Goal: Information Seeking & Learning: Learn about a topic

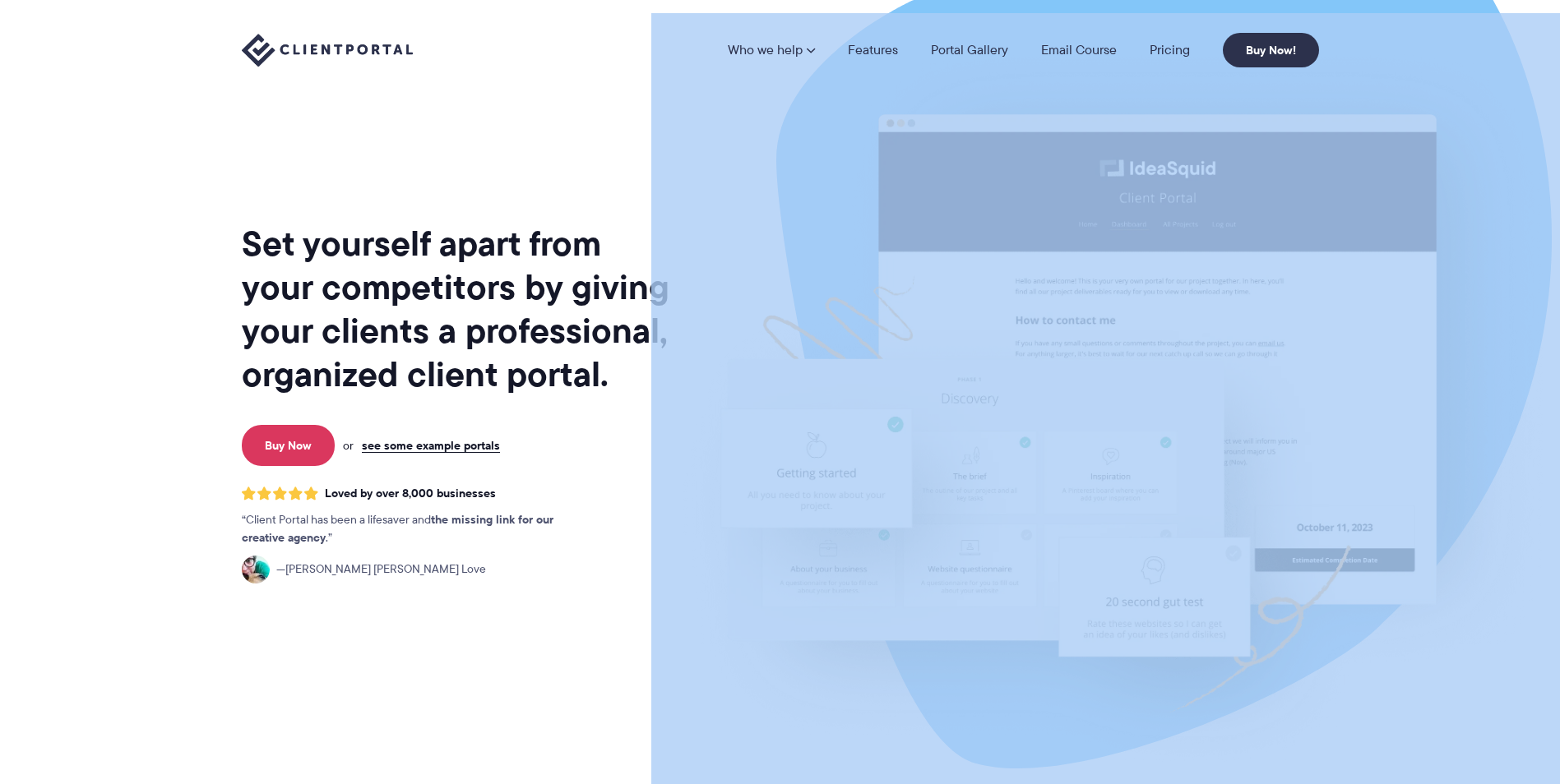
drag, startPoint x: 232, startPoint y: 244, endPoint x: 720, endPoint y: 392, distance: 509.9
click at [720, 392] on section "Set yourself apart from your competitors by giving your clients a professional,…" at bounding box center [780, 400] width 1560 height 801
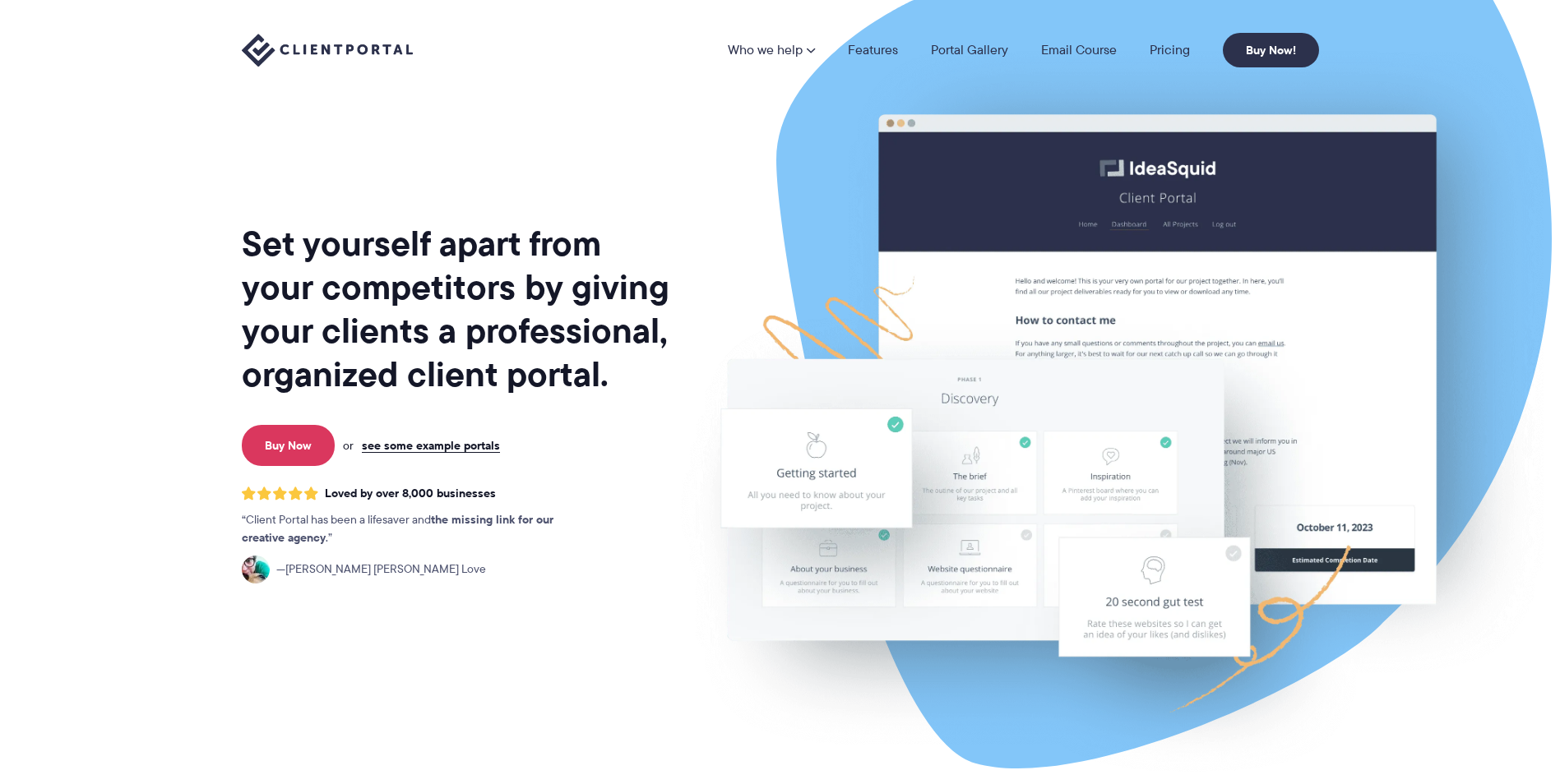
drag, startPoint x: 720, startPoint y: 392, endPoint x: 588, endPoint y: 391, distance: 132.0
click at [588, 391] on h1 "Set yourself apart from your competitors by giving your clients a professional,…" at bounding box center [457, 309] width 431 height 175
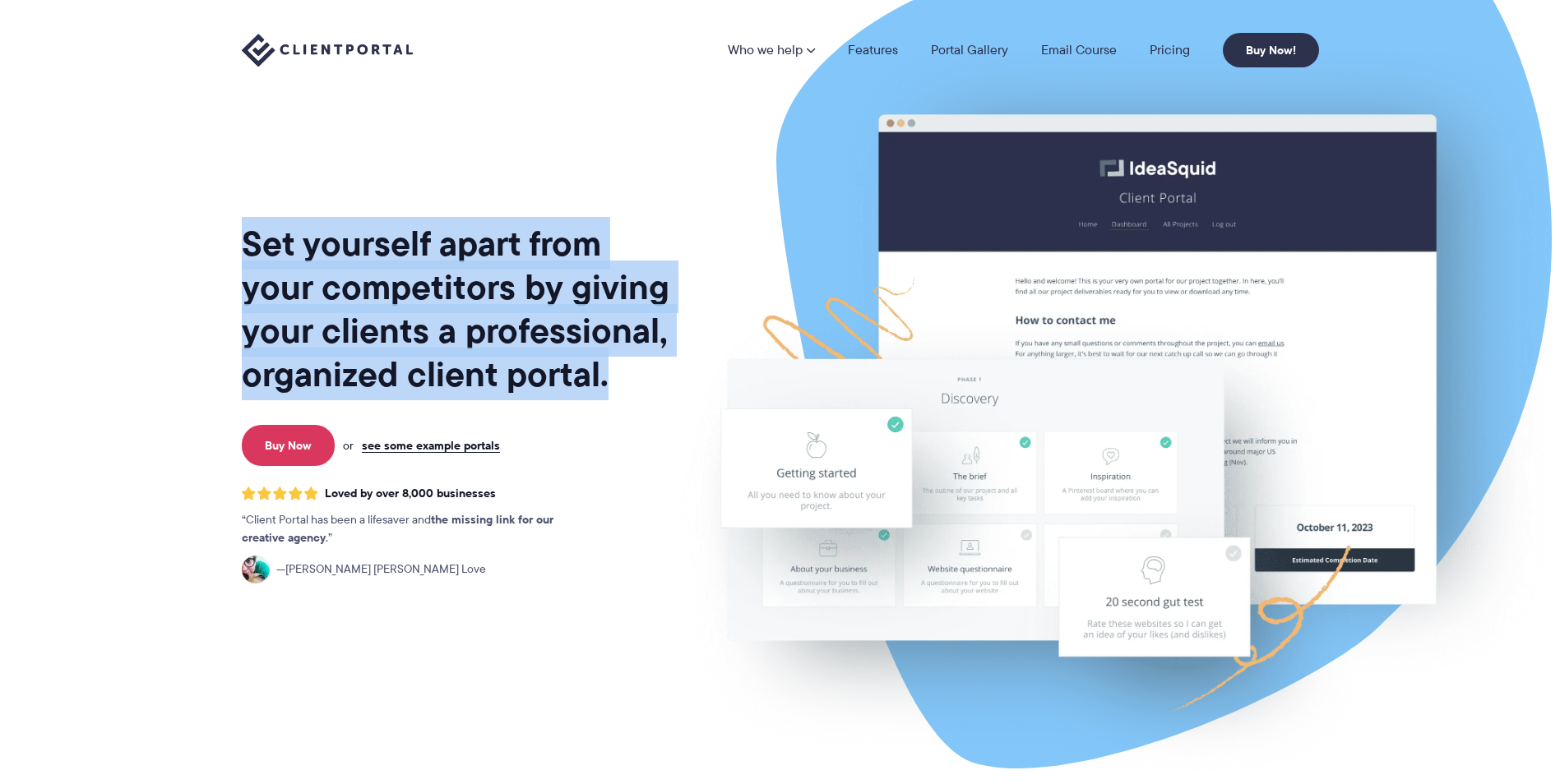
drag, startPoint x: 617, startPoint y: 381, endPoint x: 116, endPoint y: 252, distance: 517.3
click at [116, 252] on section "Set yourself apart from your competitors by giving your clients a professional,…" at bounding box center [780, 400] width 1560 height 801
drag, startPoint x: 145, startPoint y: 238, endPoint x: 651, endPoint y: 382, distance: 526.1
click at [651, 382] on section "Set yourself apart from your competitors by giving your clients a professional,…" at bounding box center [780, 400] width 1560 height 801
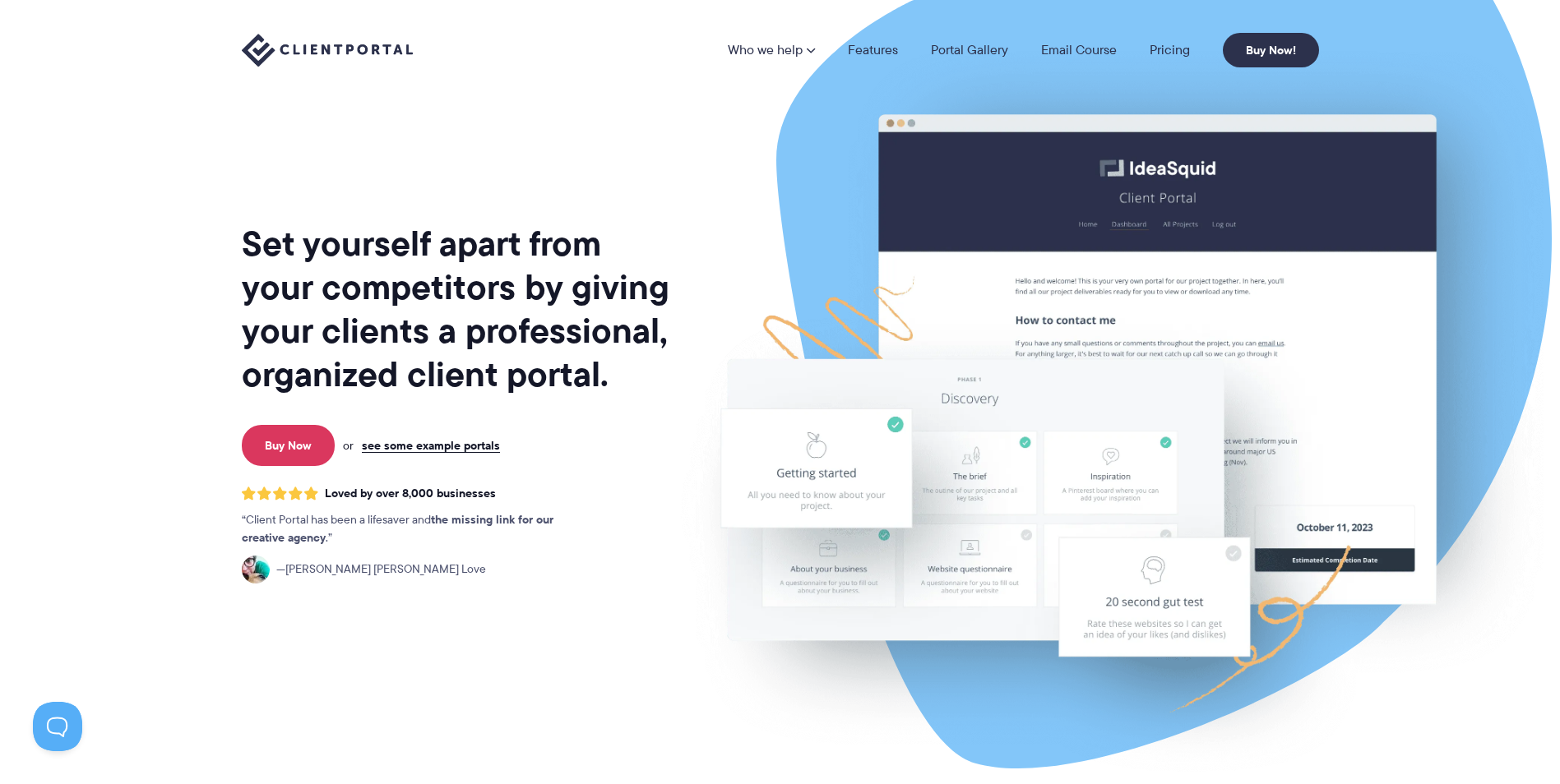
drag, startPoint x: 651, startPoint y: 382, endPoint x: 639, endPoint y: 384, distance: 12.2
click at [646, 381] on h1 "Set yourself apart from your competitors by giving your clients a professional,…" at bounding box center [457, 309] width 431 height 175
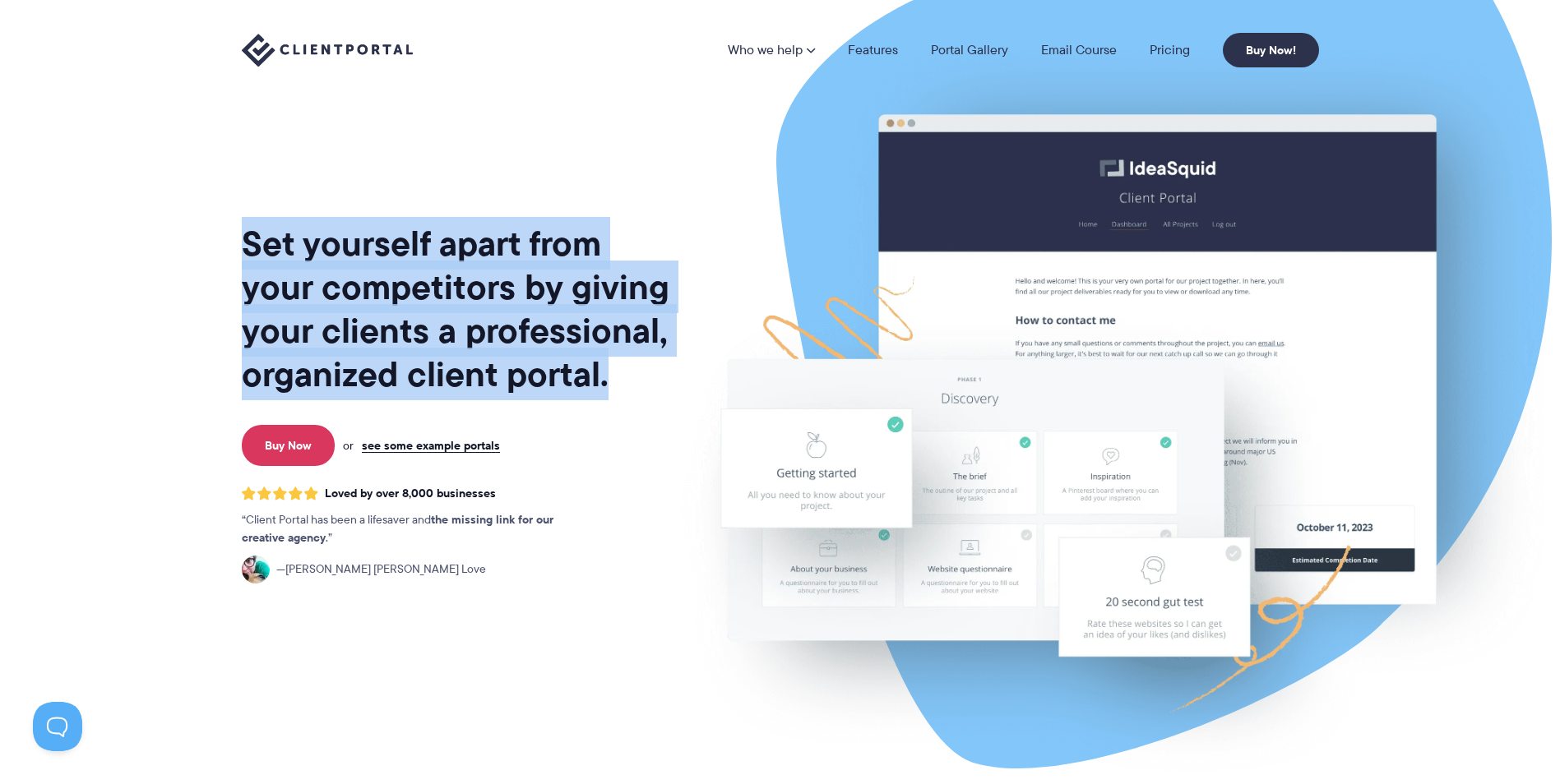
drag, startPoint x: 622, startPoint y: 377, endPoint x: 117, endPoint y: 199, distance: 535.5
click at [117, 199] on section "Set yourself apart from your competitors by giving your clients a professional,…" at bounding box center [780, 400] width 1560 height 801
click at [116, 204] on section "Set yourself apart from your competitors by giving your clients a professional,…" at bounding box center [780, 400] width 1560 height 801
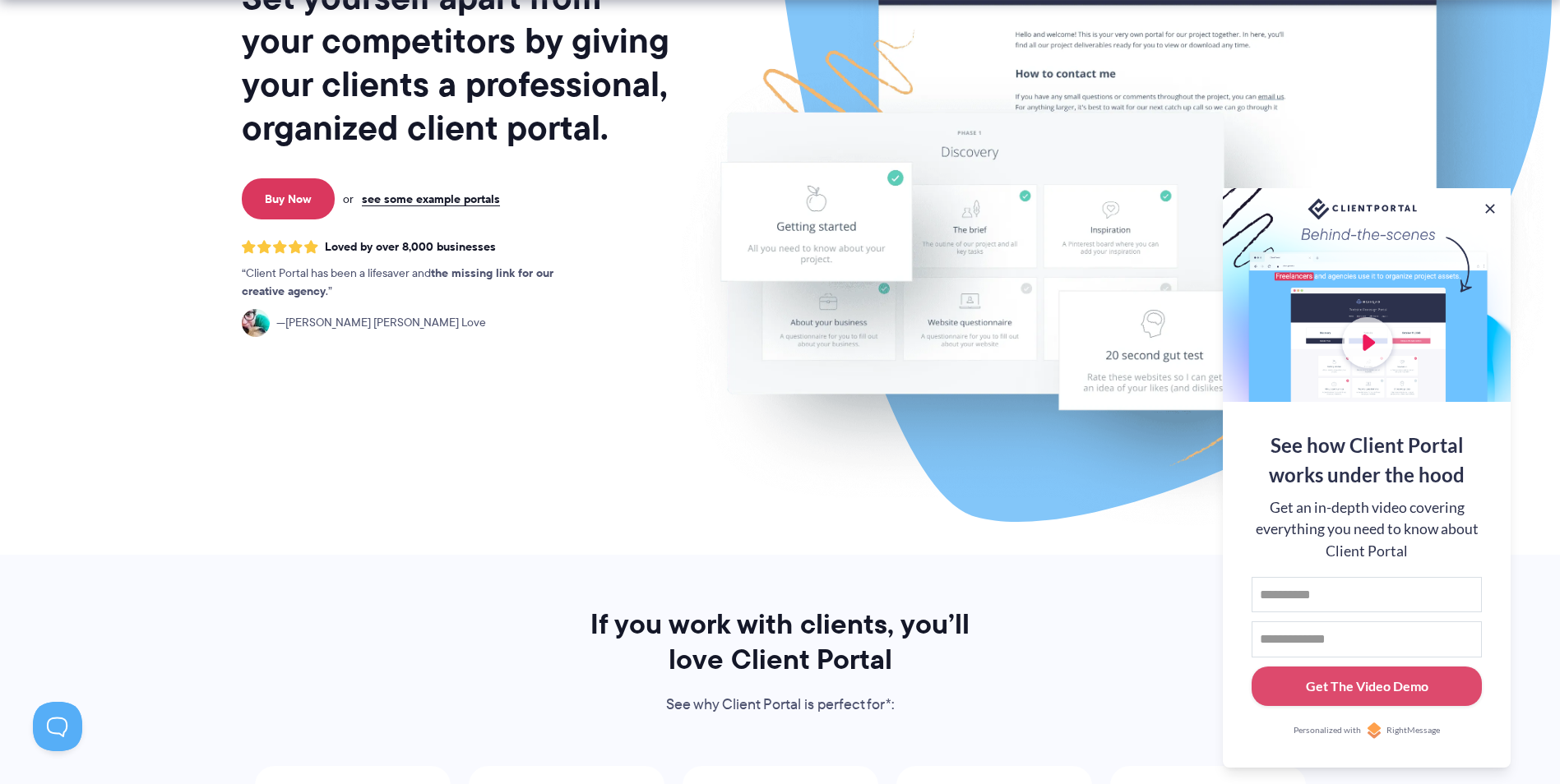
scroll to position [493, 0]
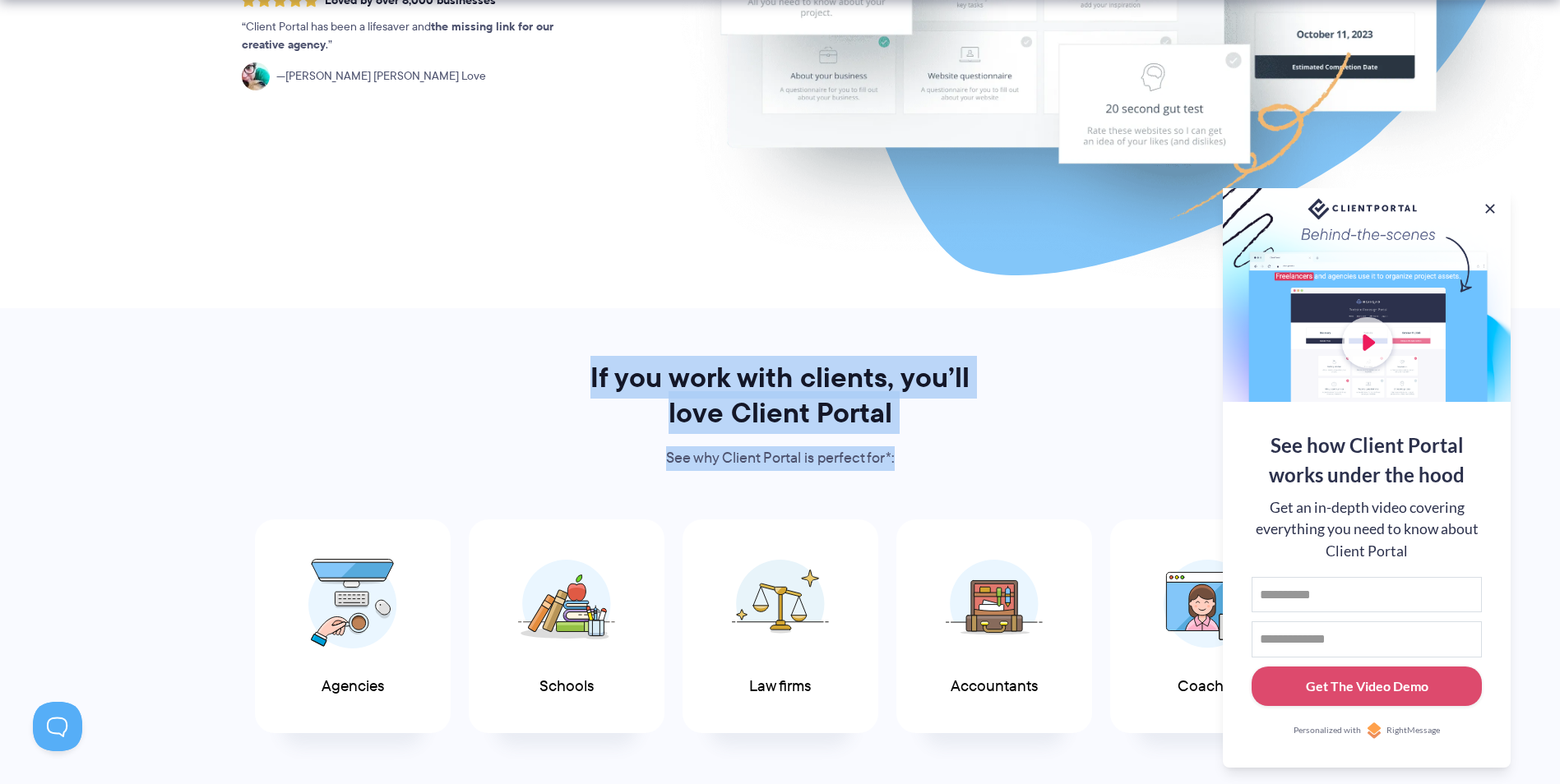
drag, startPoint x: 553, startPoint y: 369, endPoint x: 1020, endPoint y: 467, distance: 477.2
click at [1020, 467] on div "If you work with clients, you’ll love Client Portal See why Client Portal is pe…" at bounding box center [780, 590] width 1118 height 462
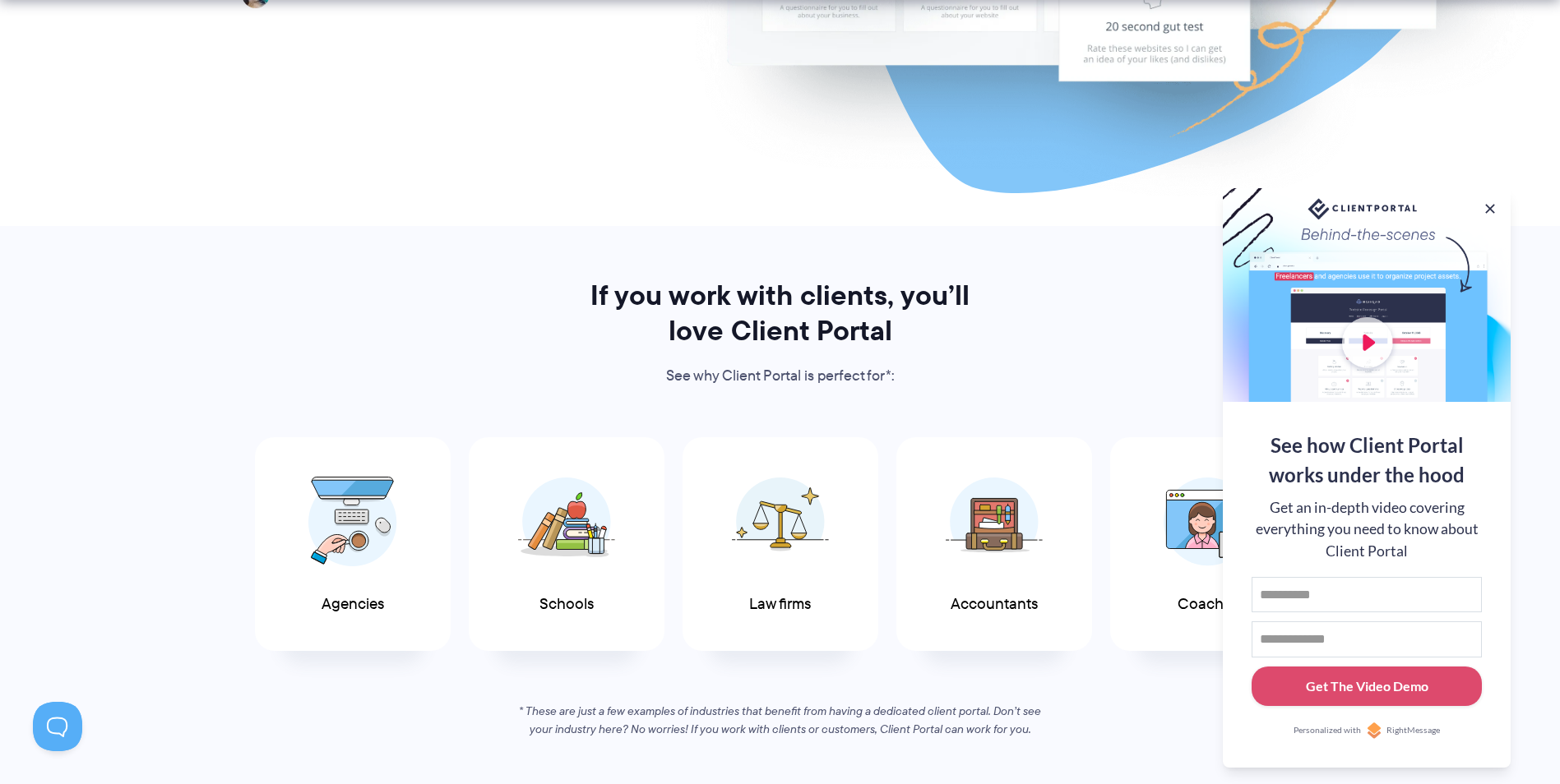
scroll to position [904, 0]
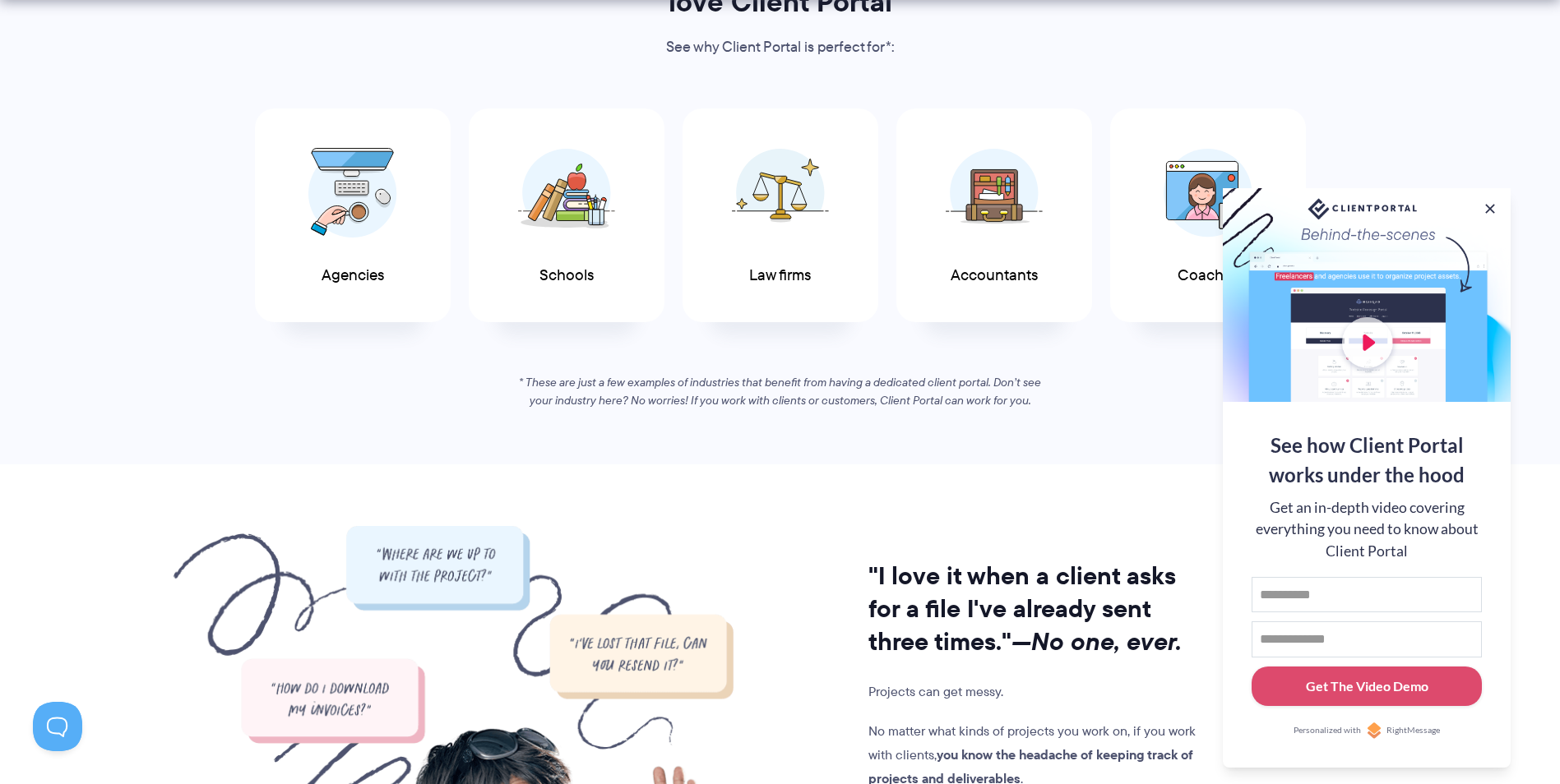
click at [1482, 203] on button at bounding box center [1489, 208] width 16 height 16
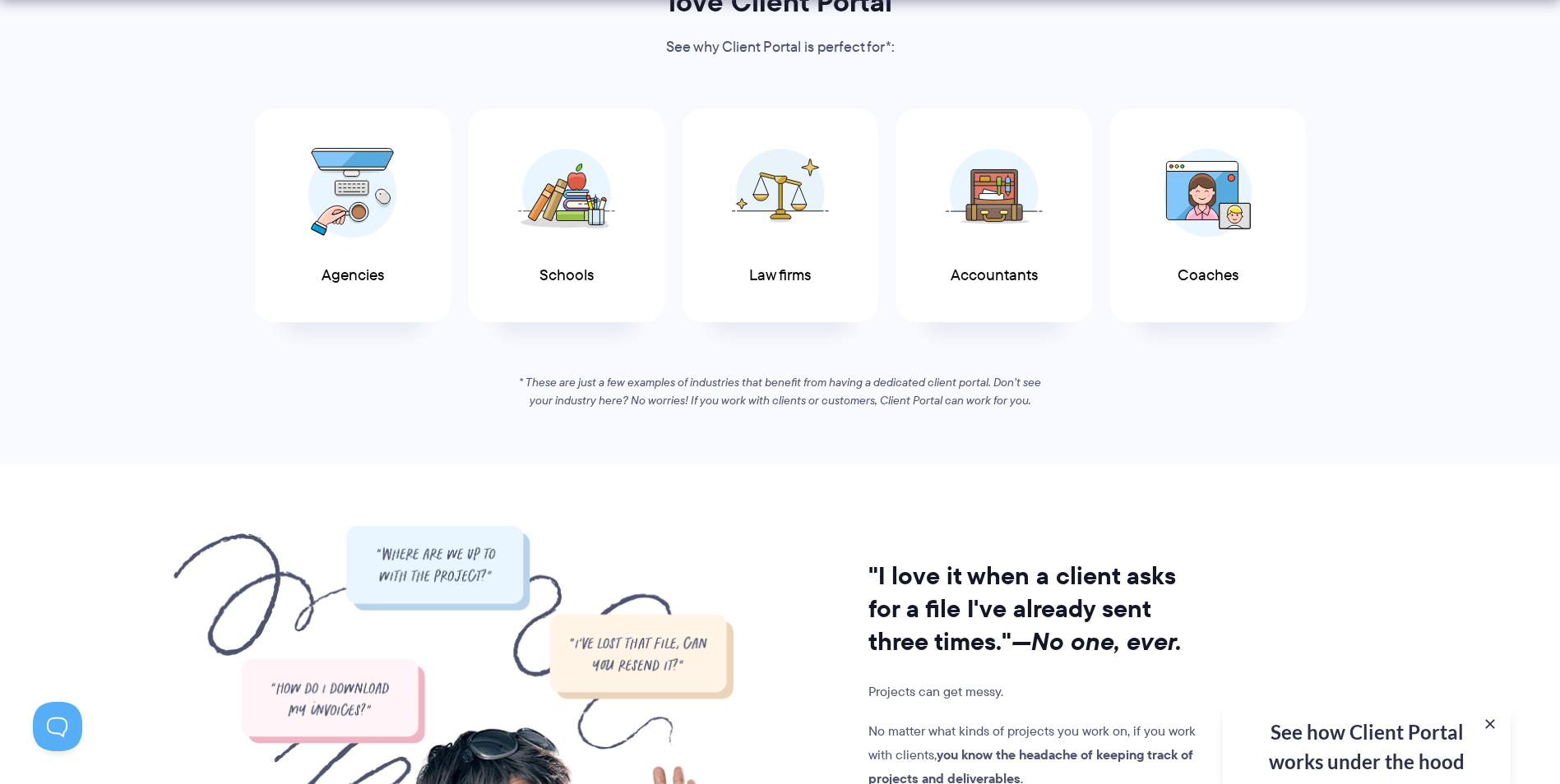
scroll to position [1151, 0]
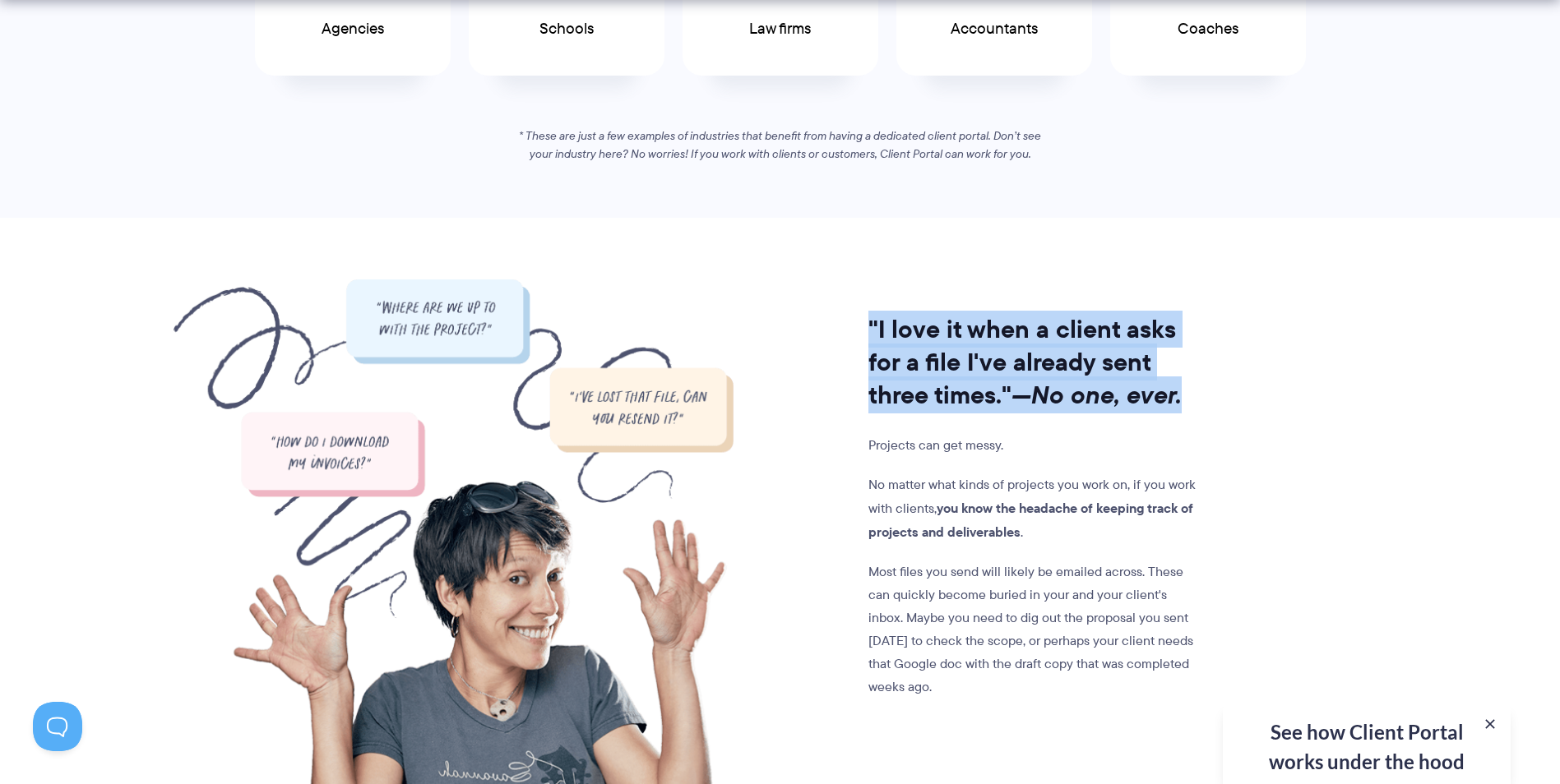
drag, startPoint x: 866, startPoint y: 327, endPoint x: 1362, endPoint y: 410, distance: 502.9
click at [1362, 410] on section ""I love it when a client asks for a file I've already sent three times." —No on…" at bounding box center [780, 528] width 1560 height 620
drag, startPoint x: 1362, startPoint y: 410, endPoint x: 1350, endPoint y: 410, distance: 12.0
click at [1357, 410] on section ""I love it when a client asks for a file I've already sent three times." —No on…" at bounding box center [780, 528] width 1560 height 620
drag, startPoint x: 1182, startPoint y: 386, endPoint x: 853, endPoint y: 319, distance: 335.8
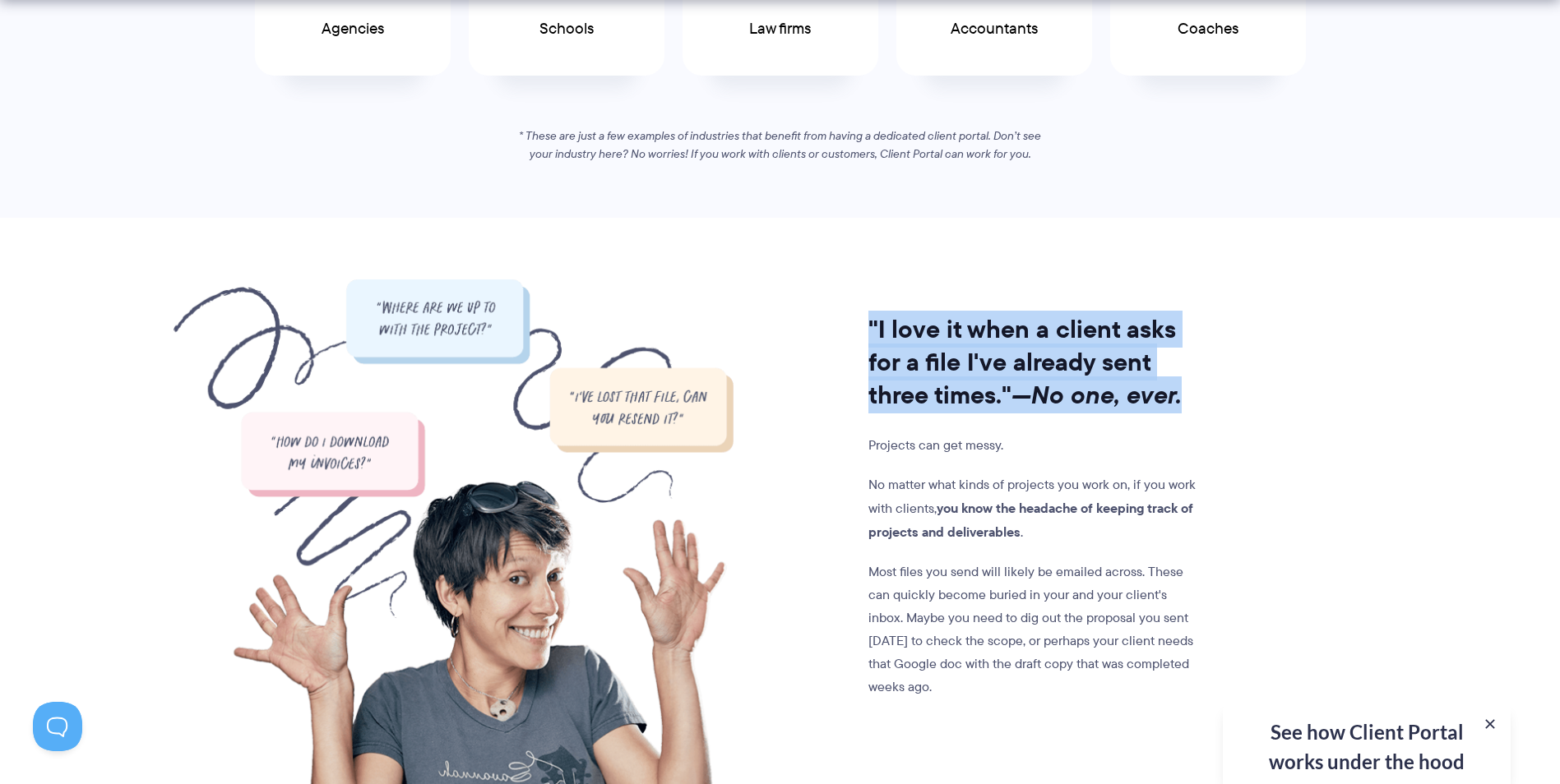
click at [853, 319] on div ""I love it when a client asks for a file I've already sent three times." —No on…" at bounding box center [968, 558] width 468 height 558
drag, startPoint x: 853, startPoint y: 319, endPoint x: 848, endPoint y: 329, distance: 11.2
click at [848, 329] on div ""I love it when a client asks for a file I've already sent three times." —No on…" at bounding box center [968, 558] width 468 height 558
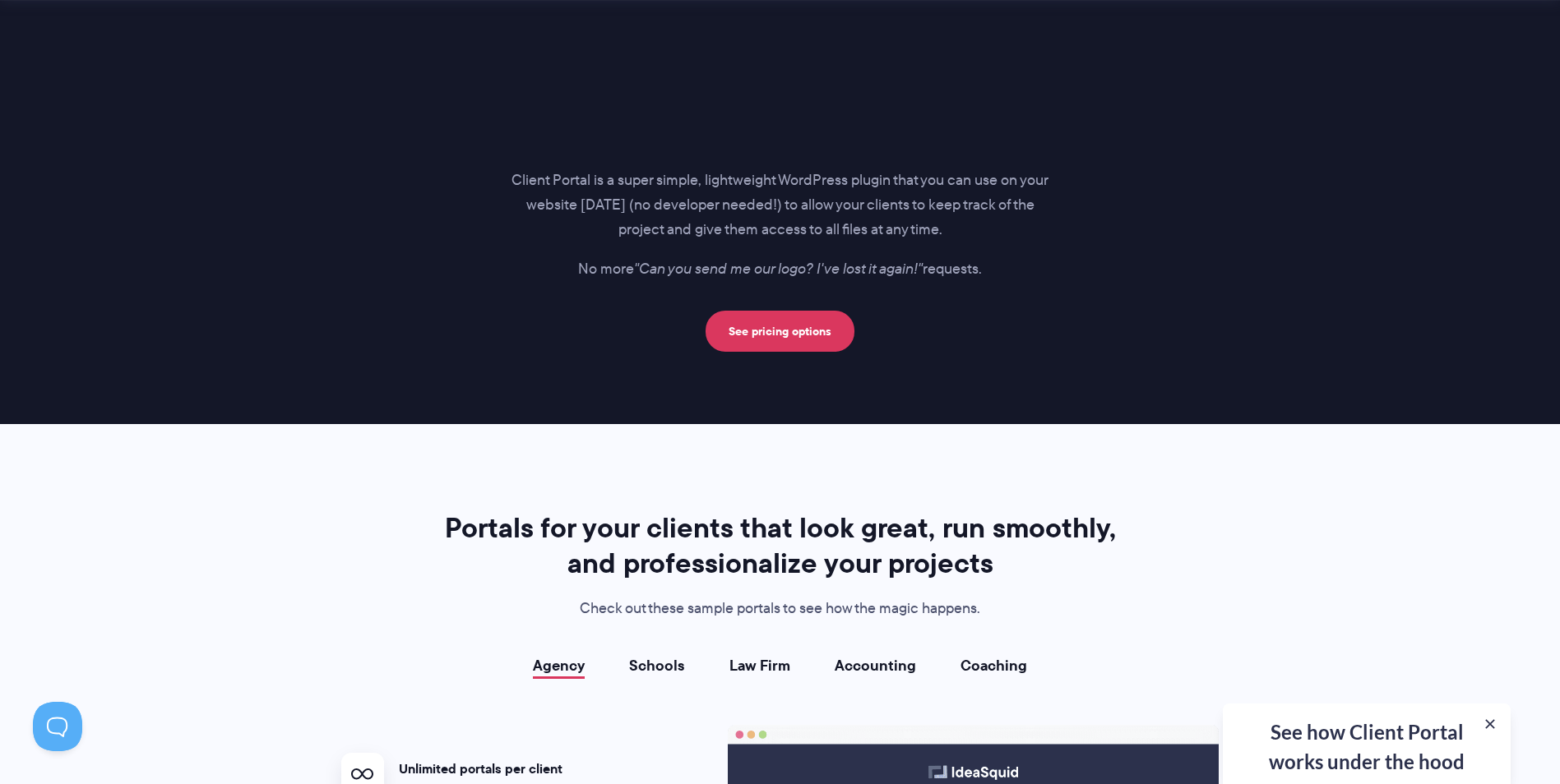
scroll to position [2959, 0]
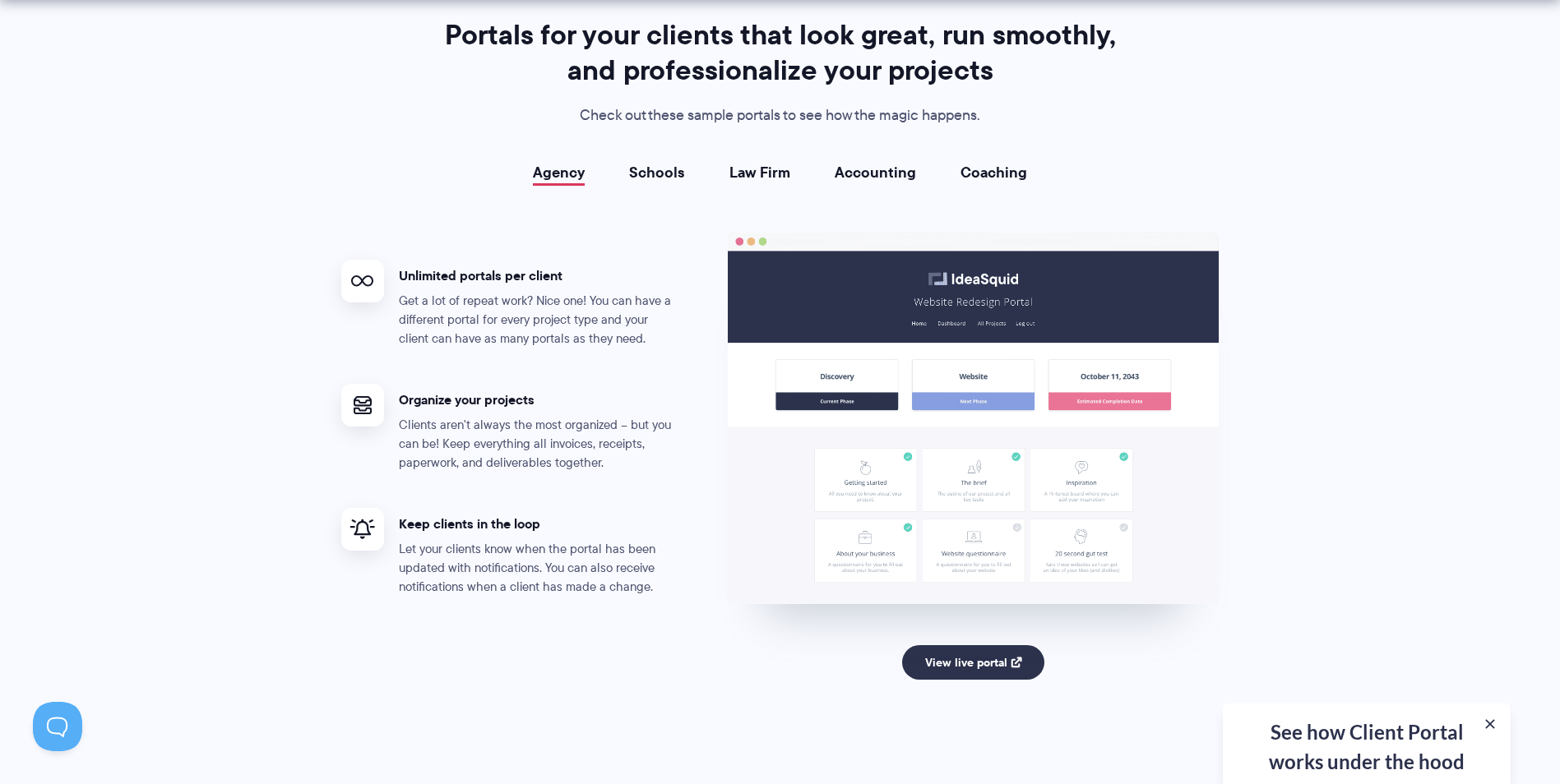
click at [968, 170] on link "Coaching" at bounding box center [993, 172] width 66 height 16
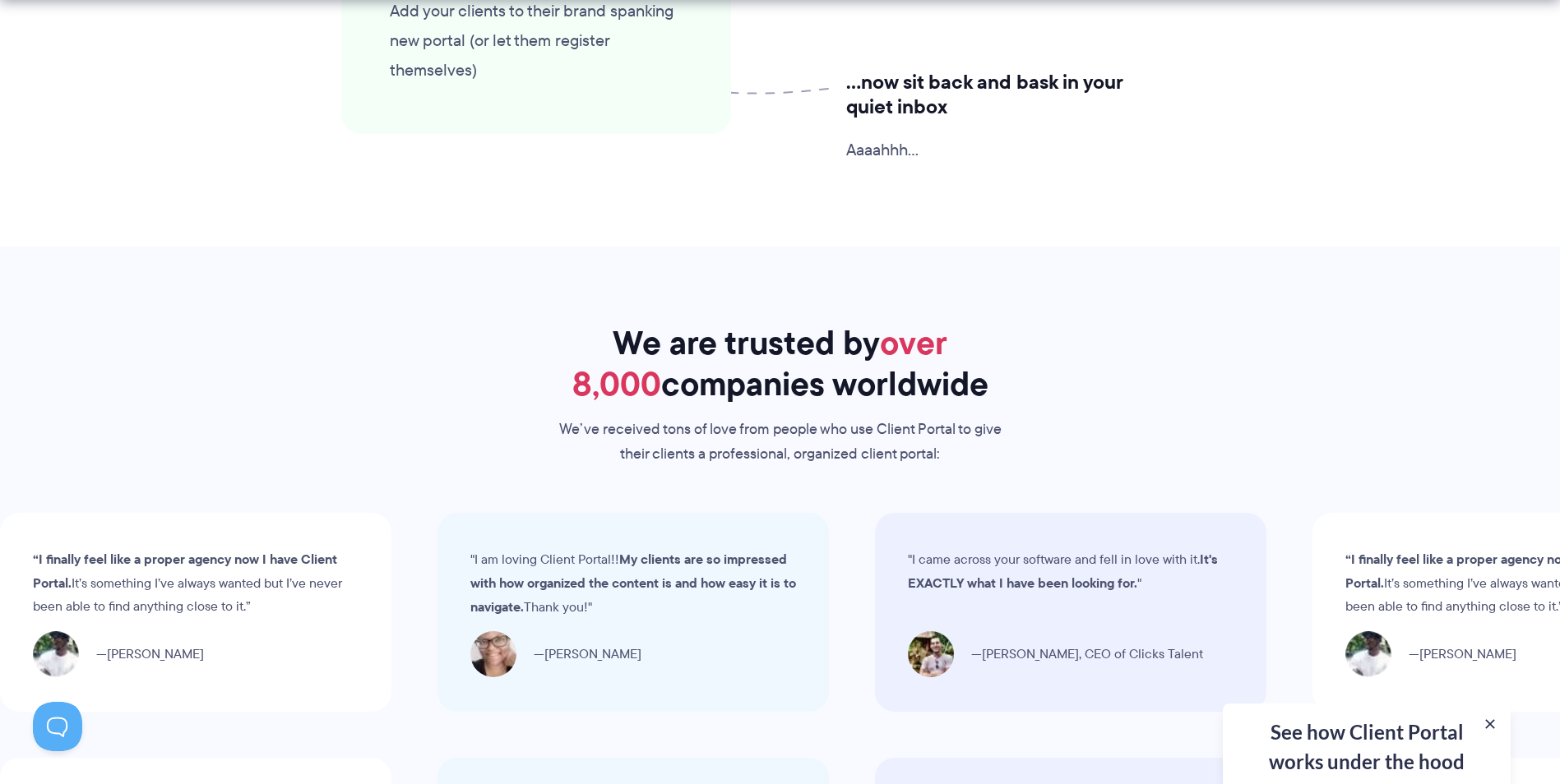
scroll to position [4521, 0]
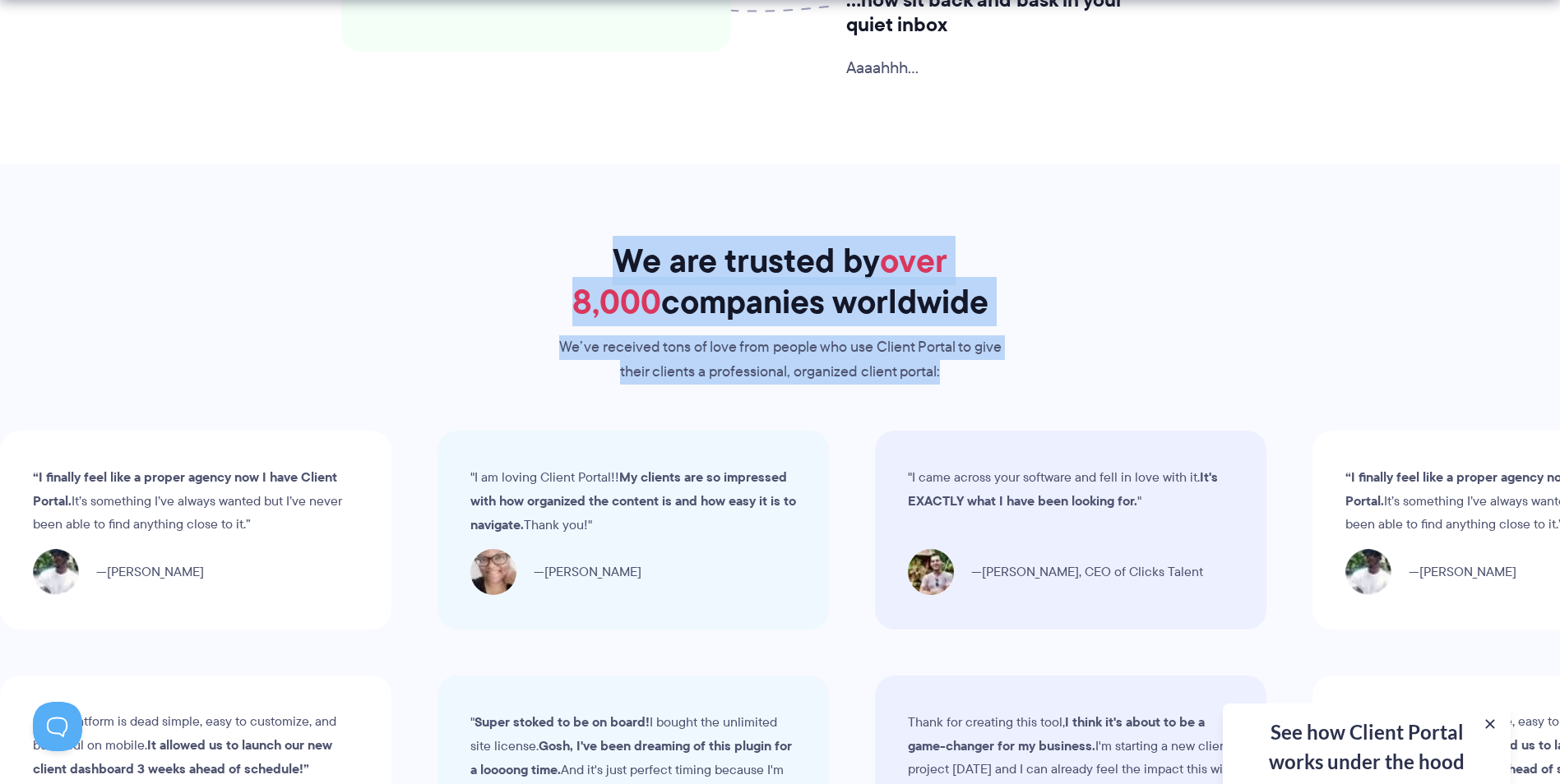
drag, startPoint x: 582, startPoint y: 267, endPoint x: 1092, endPoint y: 424, distance: 533.6
click at [1092, 424] on section "We are trusted by over 8,000 companies worldwide We’ve received tons of love fr…" at bounding box center [780, 737] width 1560 height 1147
drag, startPoint x: 1092, startPoint y: 424, endPoint x: 1188, endPoint y: 202, distance: 241.9
click at [1188, 202] on section "We are trusted by over 8,000 companies worldwide We’ve received tons of love fr…" at bounding box center [780, 737] width 1560 height 1147
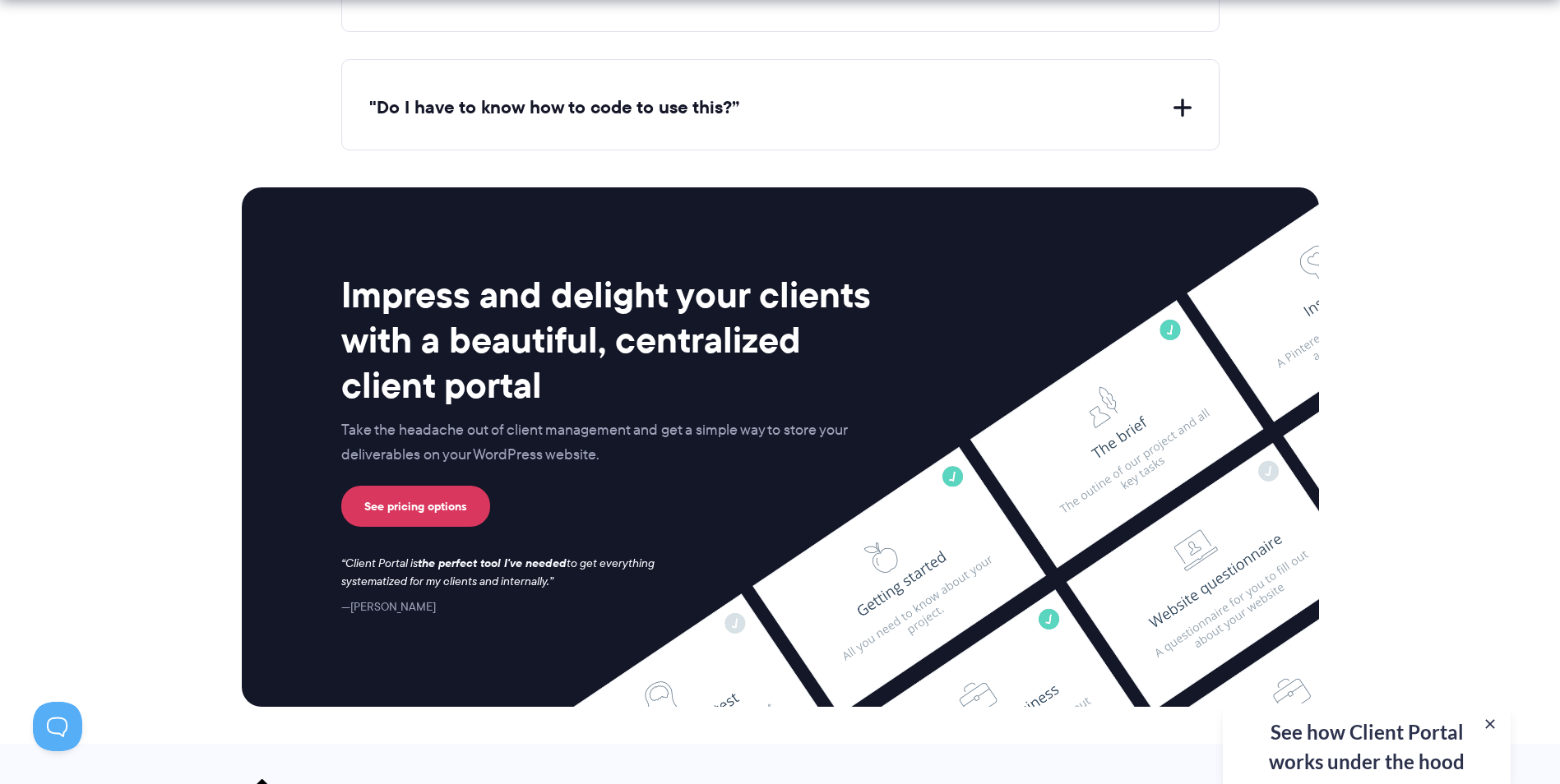
scroll to position [6082, 0]
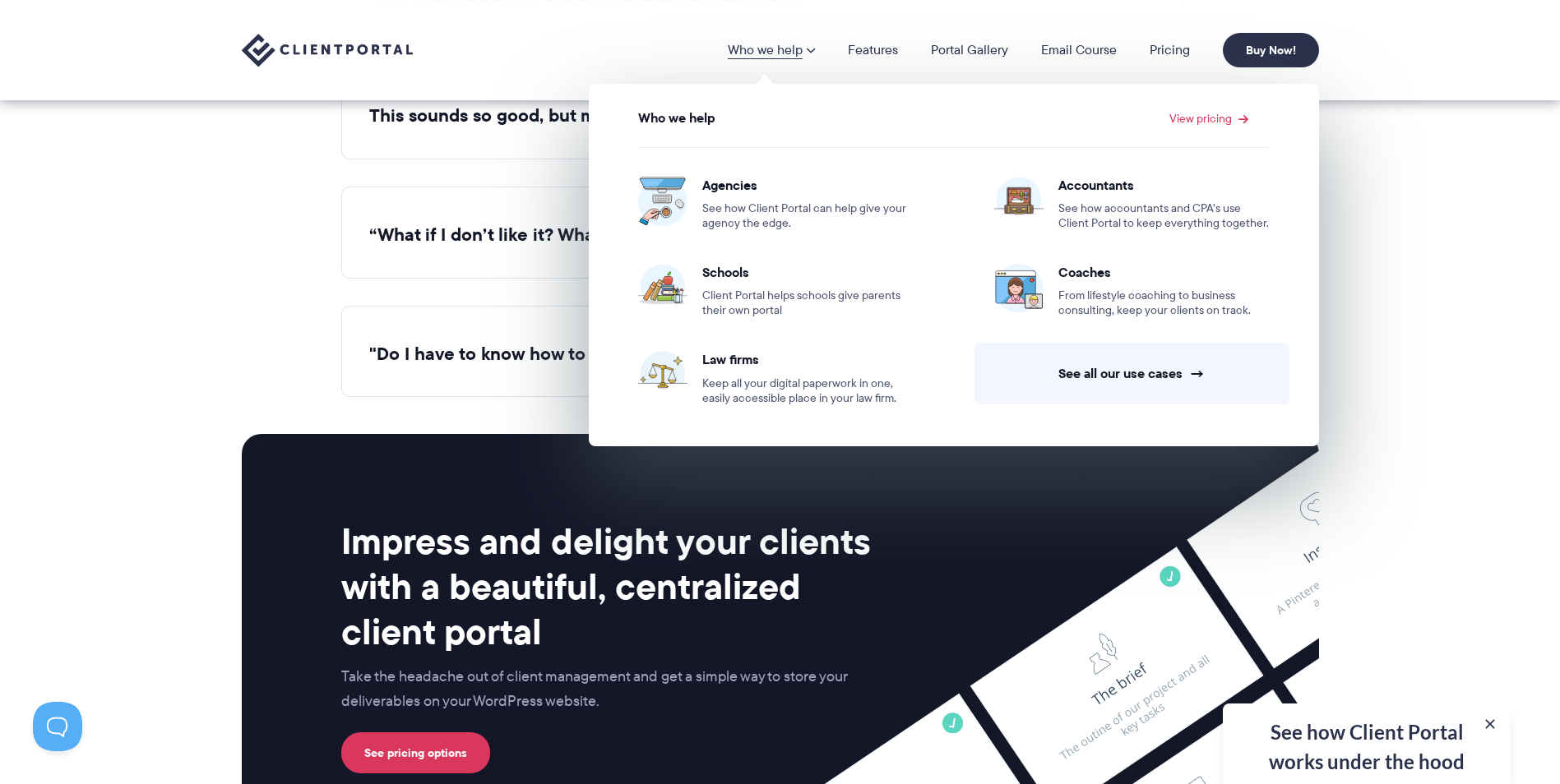
click at [786, 49] on link "Who we help" at bounding box center [771, 50] width 87 height 13
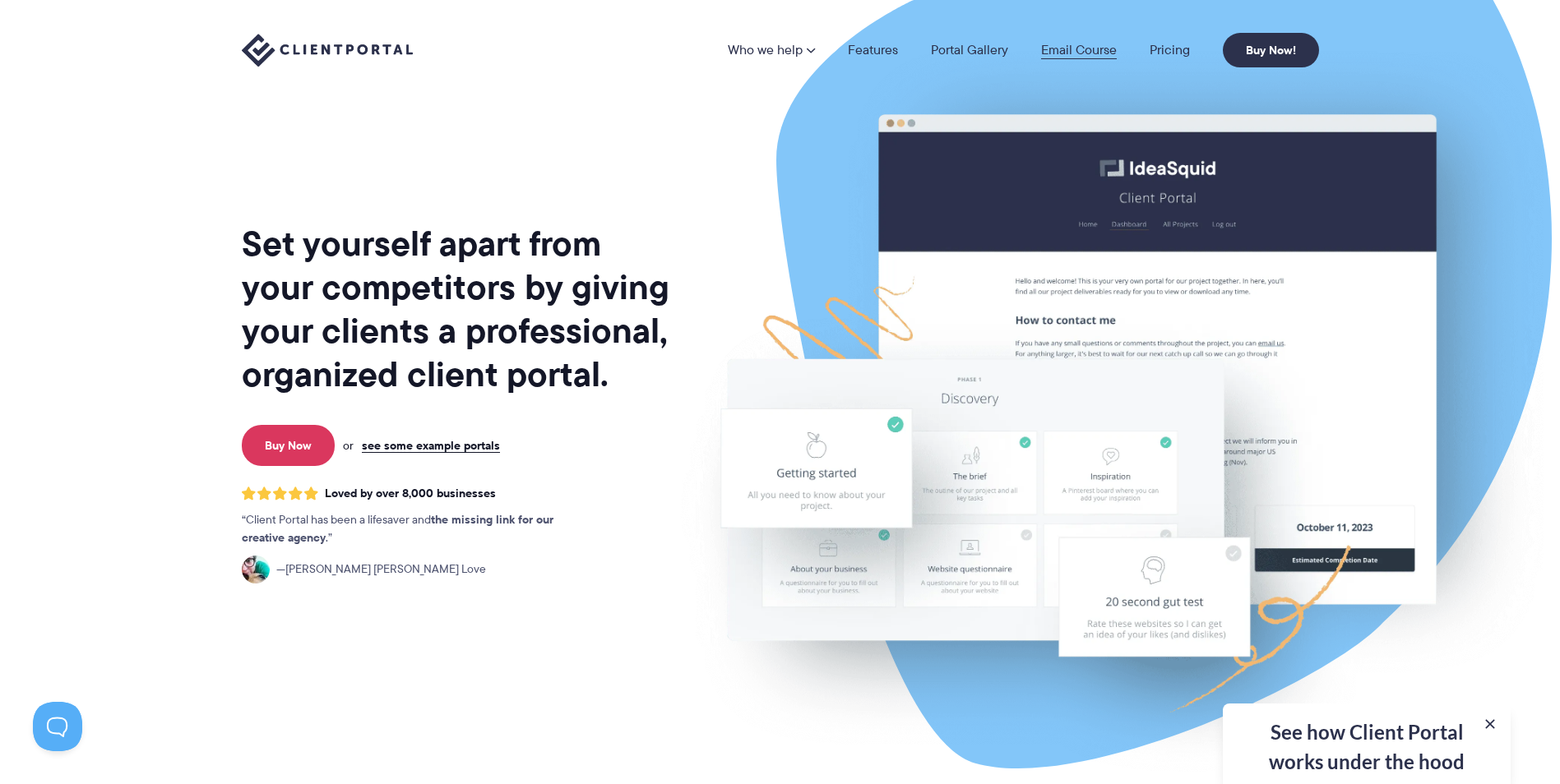
click at [1086, 53] on link "Email Course" at bounding box center [1078, 50] width 76 height 13
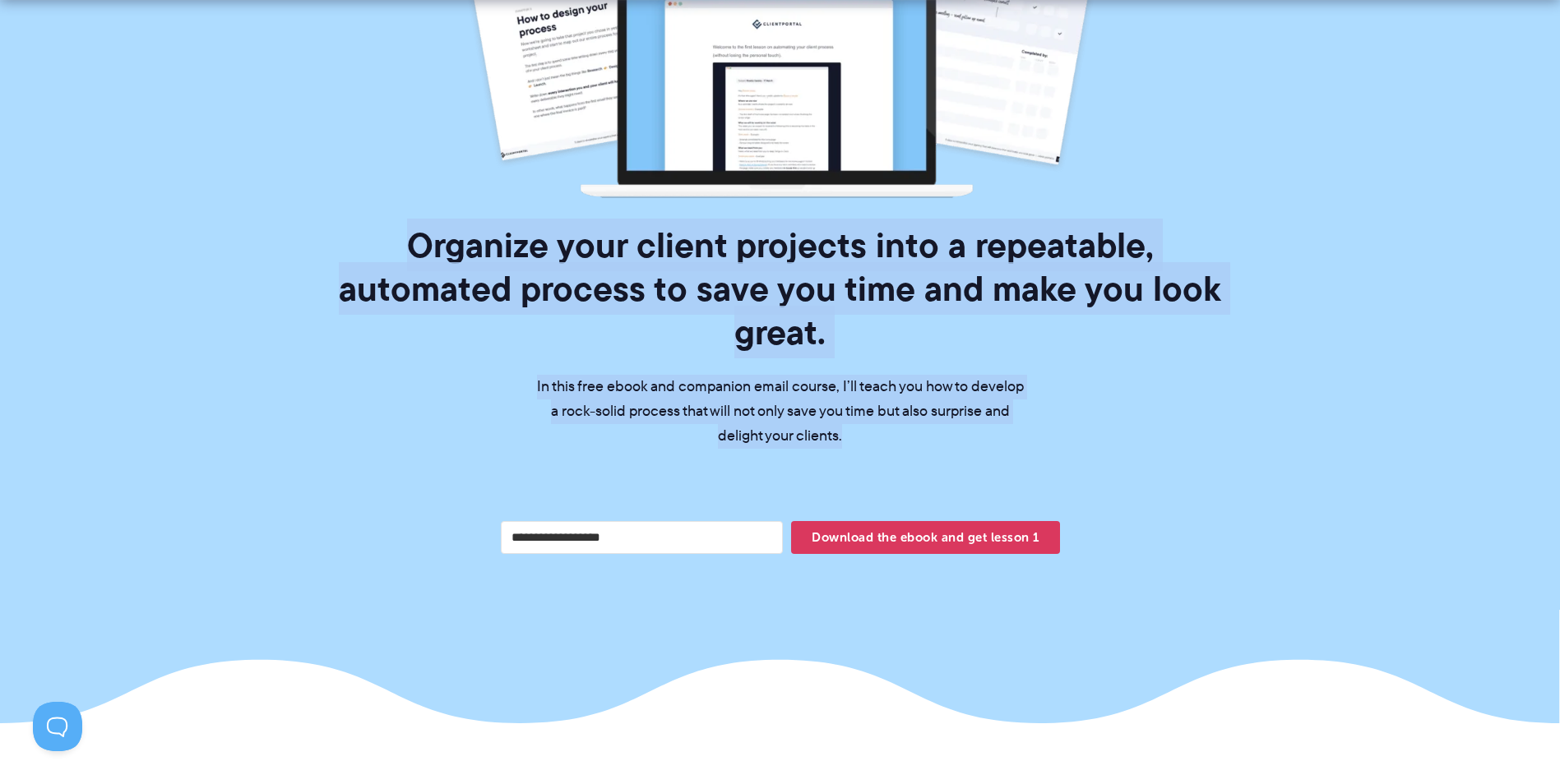
drag, startPoint x: 282, startPoint y: 226, endPoint x: 1164, endPoint y: 387, distance: 896.6
click at [1164, 387] on section "Organize your client projects into a repeatable, automated process to save you …" at bounding box center [780, 156] width 1560 height 1134
click at [1164, 390] on div "Organize your client projects into a repeatable, automated process to save you …" at bounding box center [780, 155] width 924 height 838
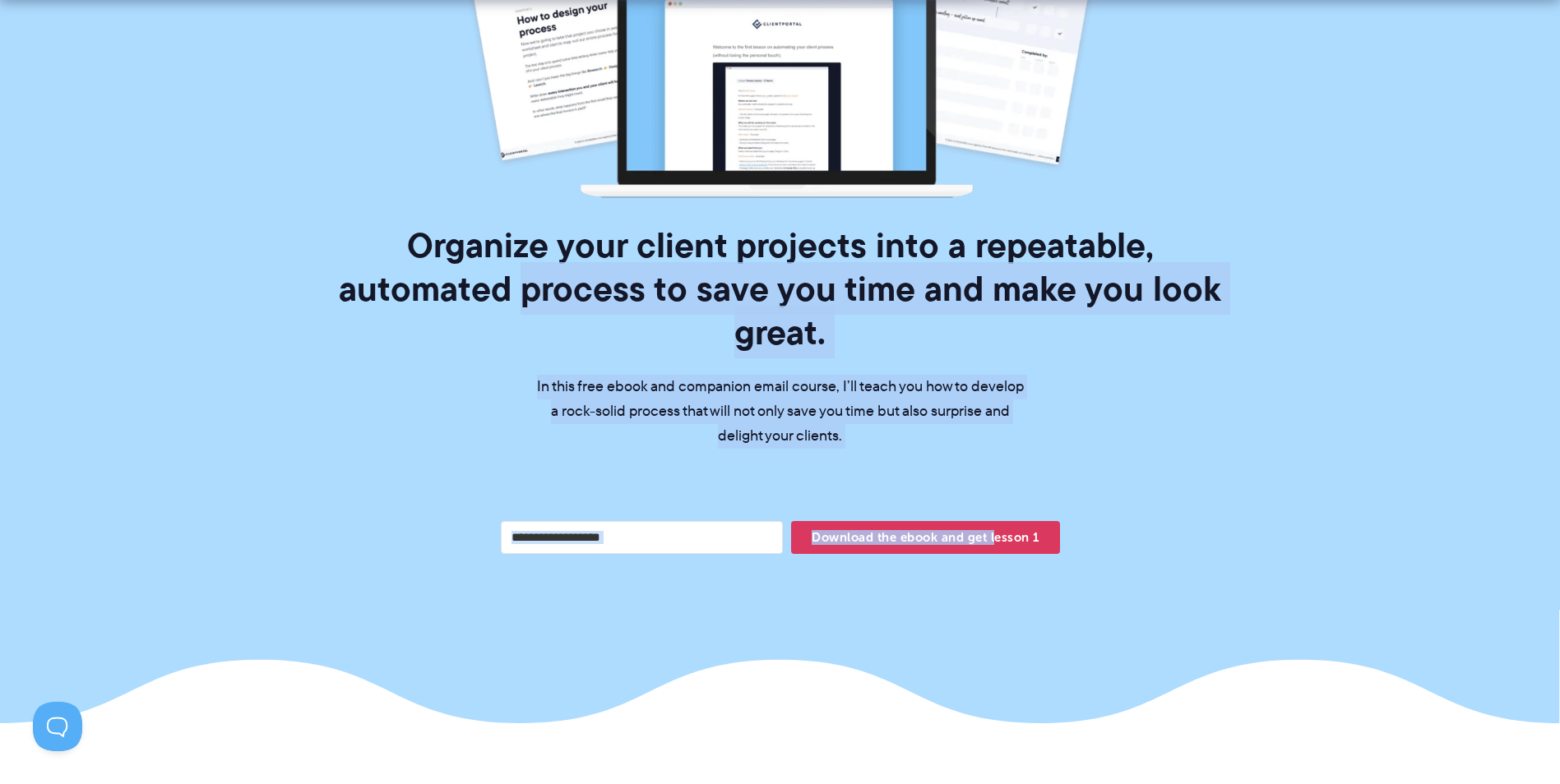
drag, startPoint x: 995, startPoint y: 418, endPoint x: 198, endPoint y: 269, distance: 810.8
click at [198, 269] on section "Organize your client projects into a repeatable, automated process to save you …" at bounding box center [780, 156] width 1560 height 1134
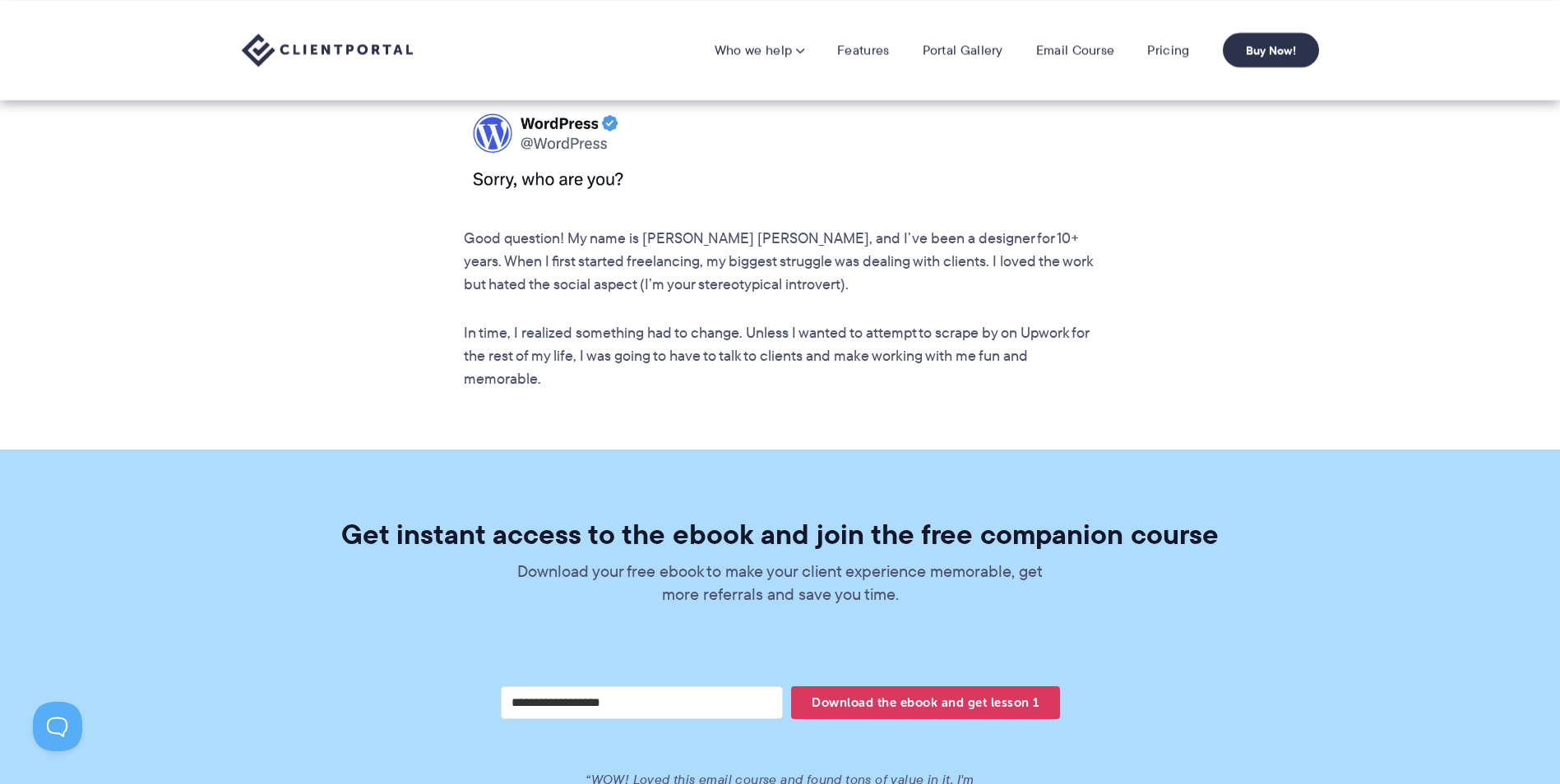
scroll to position [2630, 0]
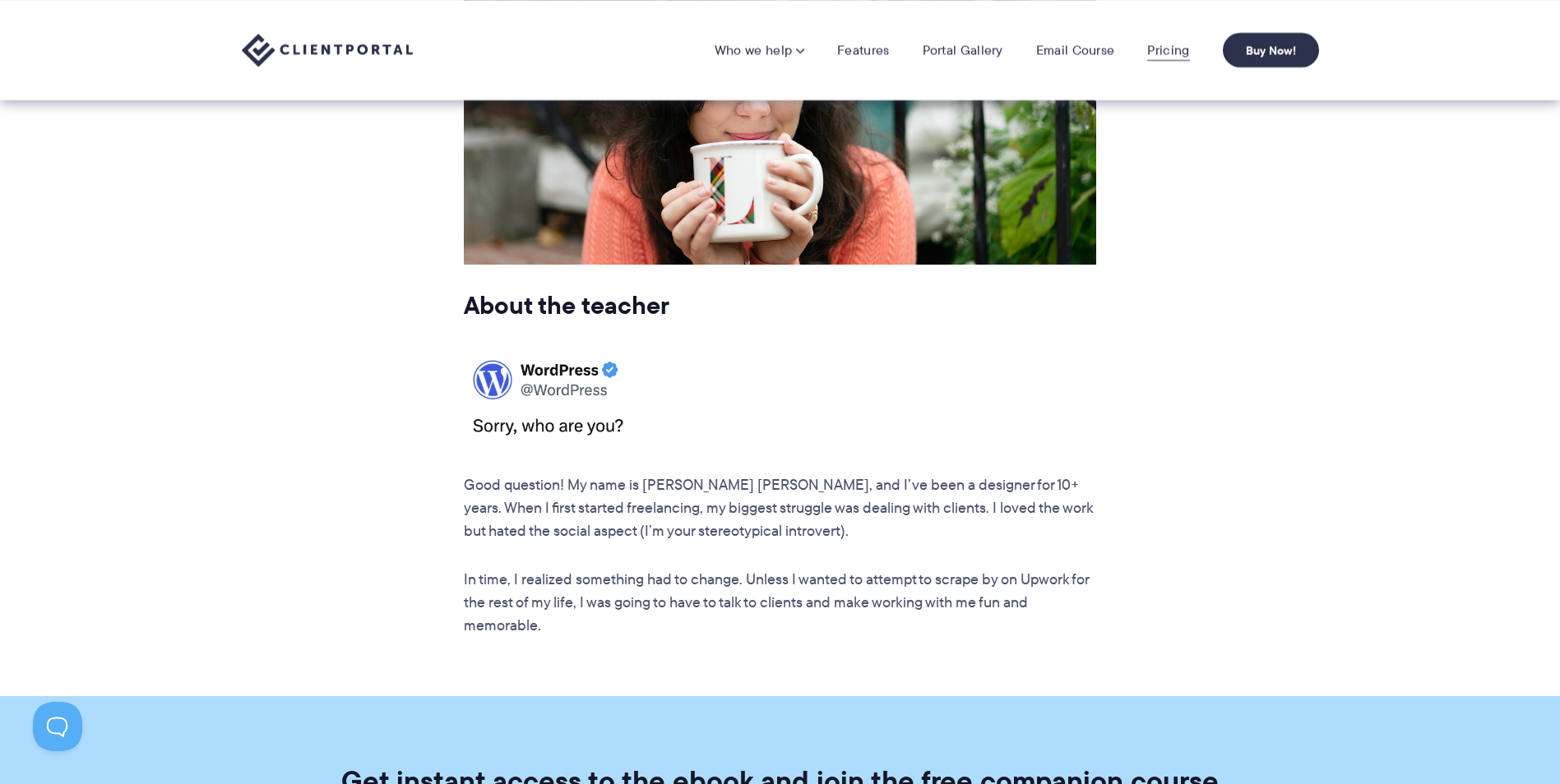
click at [1164, 51] on link "Pricing" at bounding box center [1168, 50] width 42 height 16
click at [1166, 49] on link "Pricing" at bounding box center [1168, 50] width 42 height 16
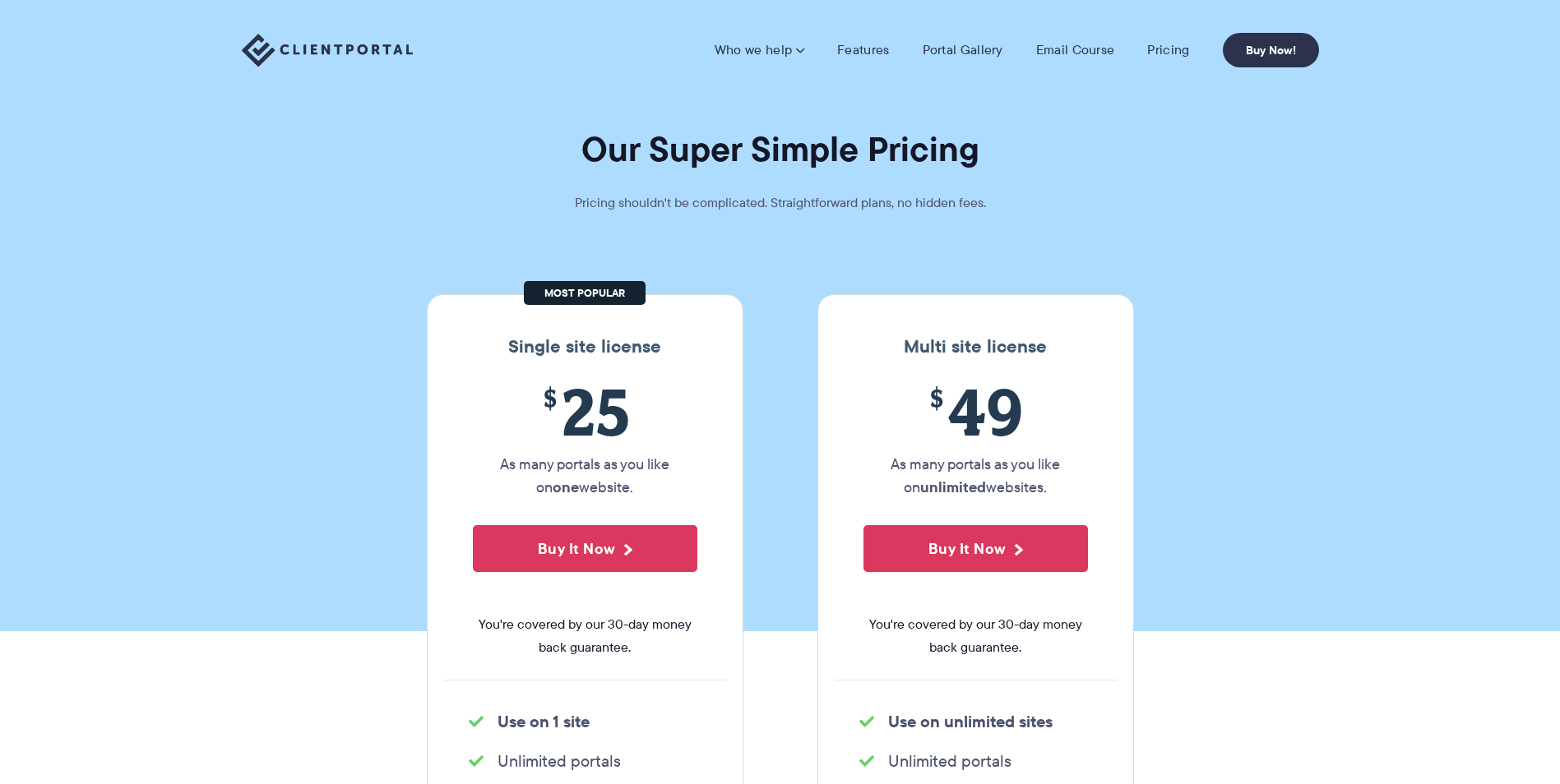
scroll to position [83, 0]
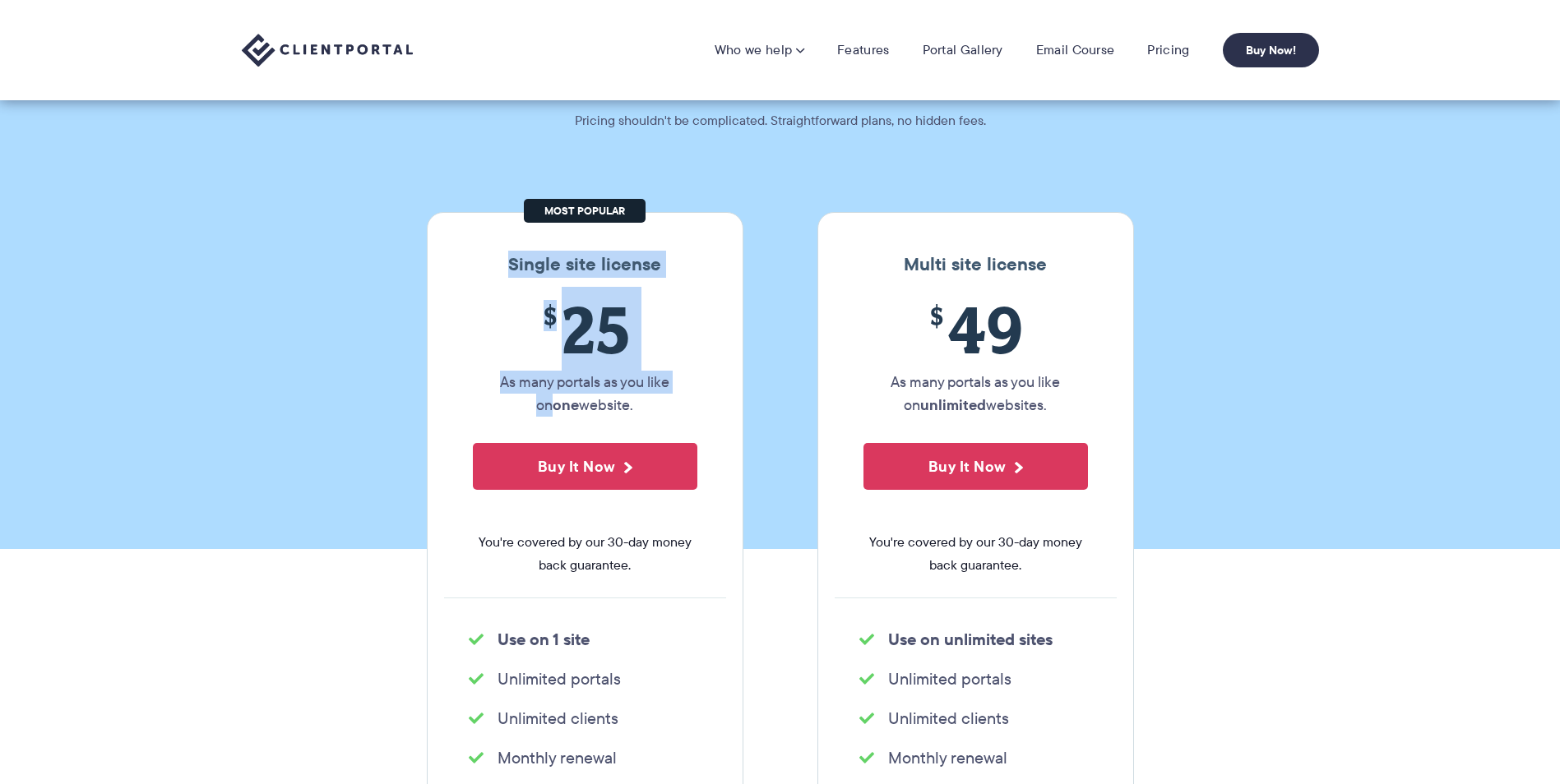
drag, startPoint x: 481, startPoint y: 253, endPoint x: 699, endPoint y: 380, distance: 252.3
click at [699, 380] on div "Single site license $ 25 As many portals as you like on one website. Buy It Now…" at bounding box center [586, 511] width 317 height 600
click at [699, 380] on div "$ 25 As many portals as you like on one website. Buy It Now You're covered by o…" at bounding box center [586, 444] width 282 height 306
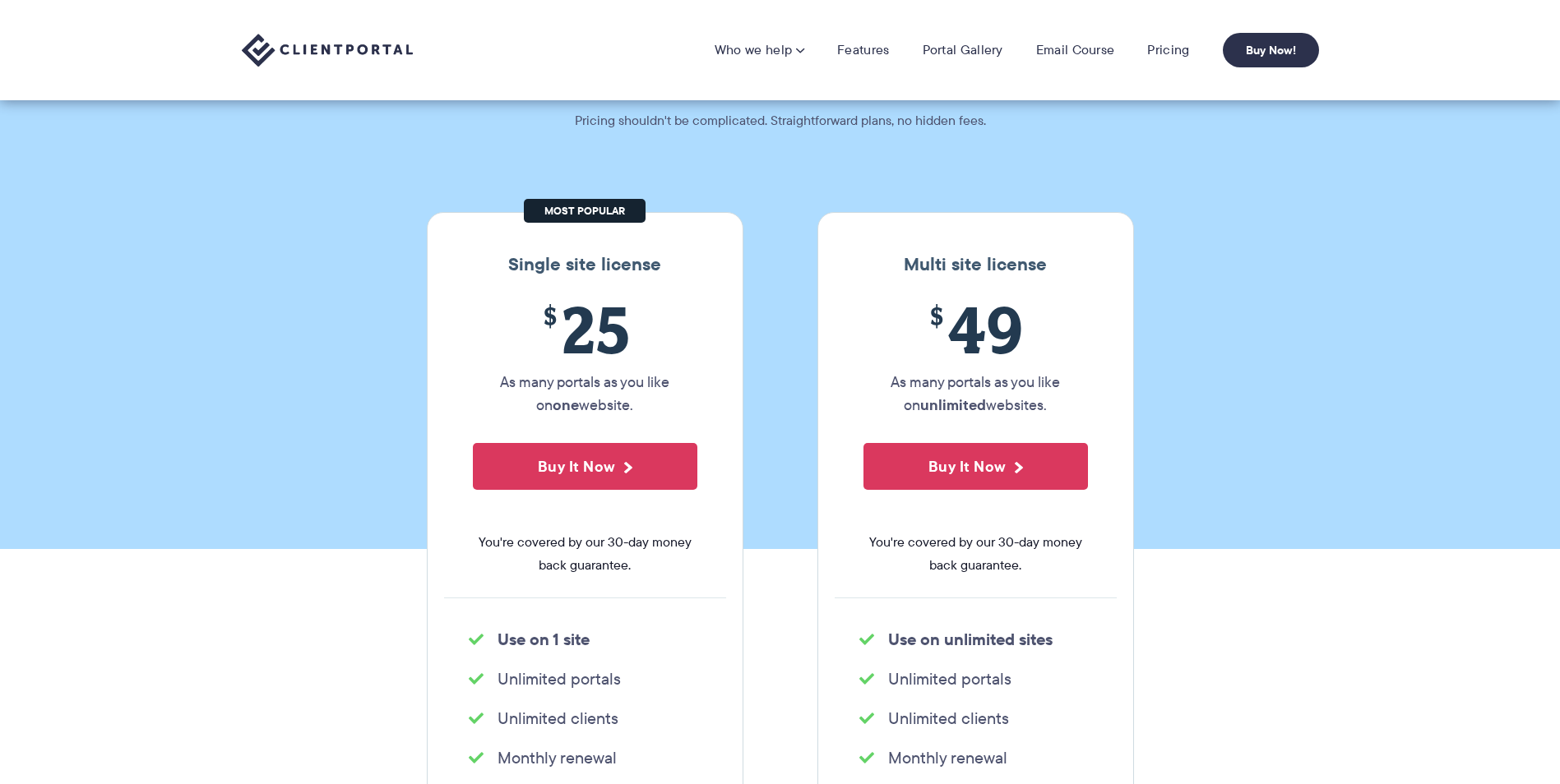
drag, startPoint x: 434, startPoint y: 377, endPoint x: 708, endPoint y: 402, distance: 275.1
click at [708, 402] on div "Single site license $ 25 As many portals as you like on one website. Buy It Now…" at bounding box center [586, 511] width 317 height 600
click at [708, 402] on div "$ 25 As many portals as you like on one website. Buy It Now You're covered by o…" at bounding box center [586, 444] width 282 height 306
drag, startPoint x: 708, startPoint y: 402, endPoint x: 530, endPoint y: 371, distance: 180.7
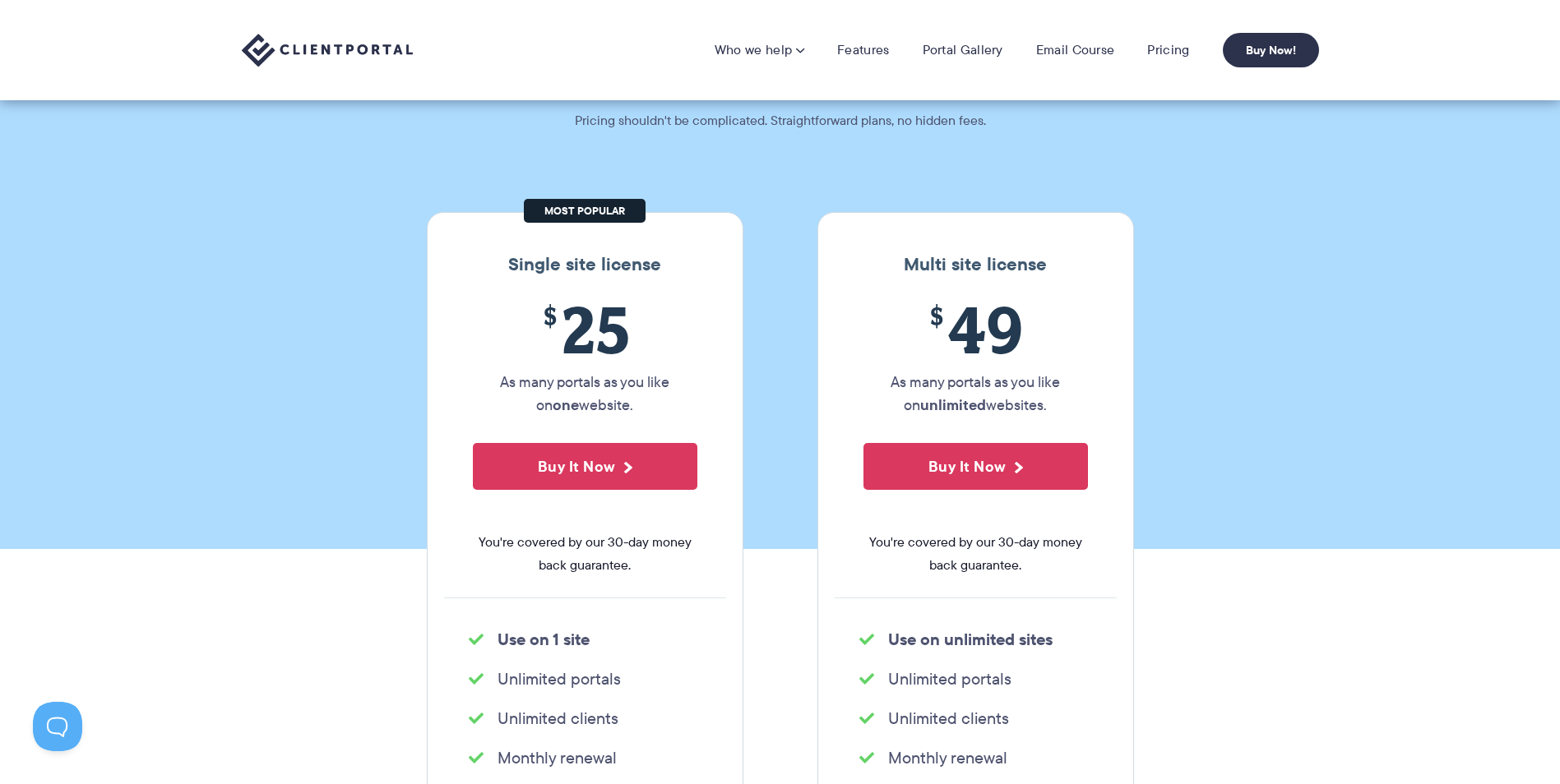
click at [530, 371] on div "$ 25 As many portals as you like on one website. Buy It Now You're covered by o…" at bounding box center [586, 444] width 282 height 306
drag, startPoint x: 530, startPoint y: 371, endPoint x: 794, endPoint y: 399, distance: 265.5
click at [794, 399] on section "Our Super Simple Pricing Pricing shouldn't be complicated. Straightforward plan…" at bounding box center [780, 233] width 1560 height 631
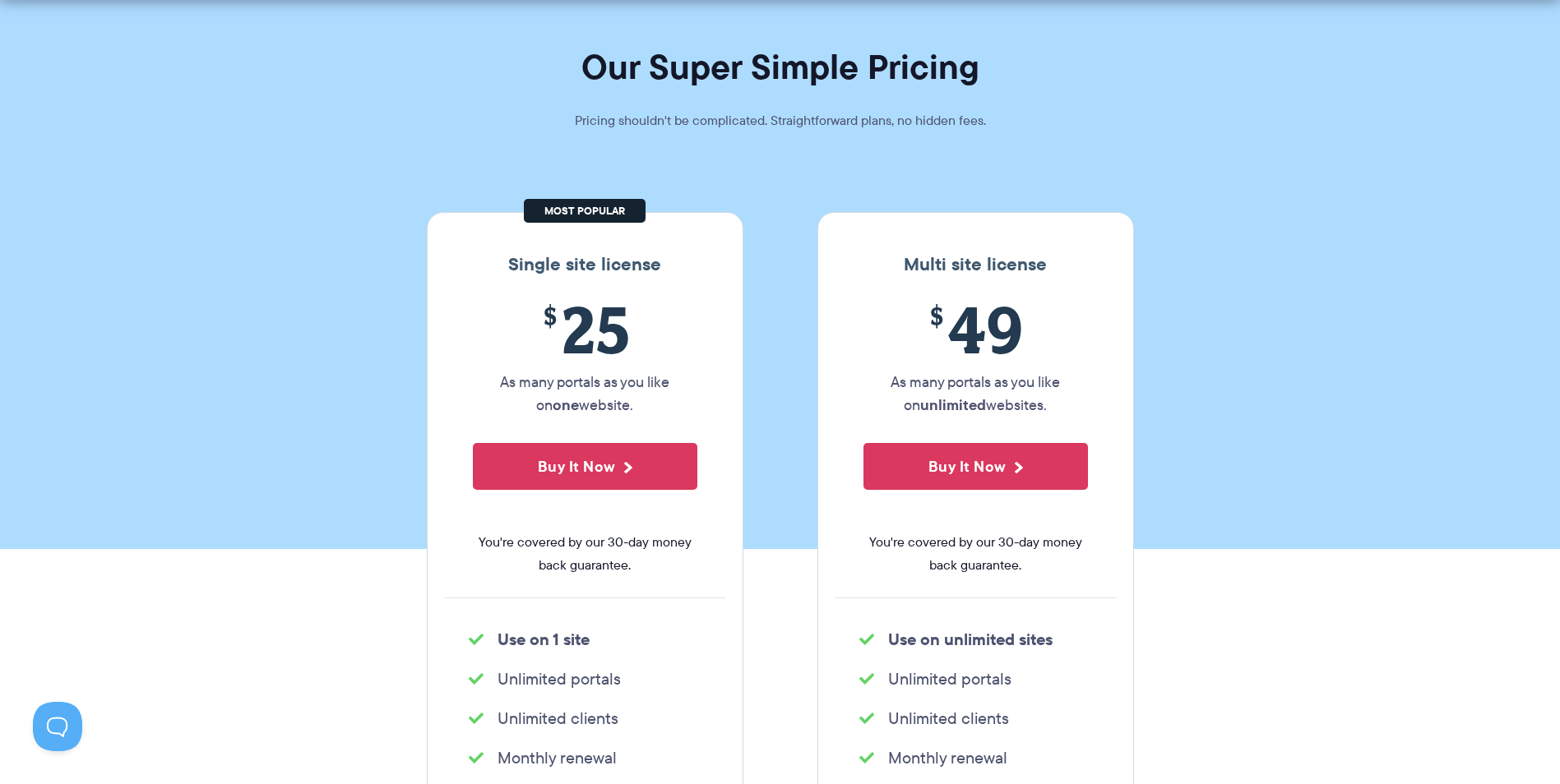
scroll to position [164, 0]
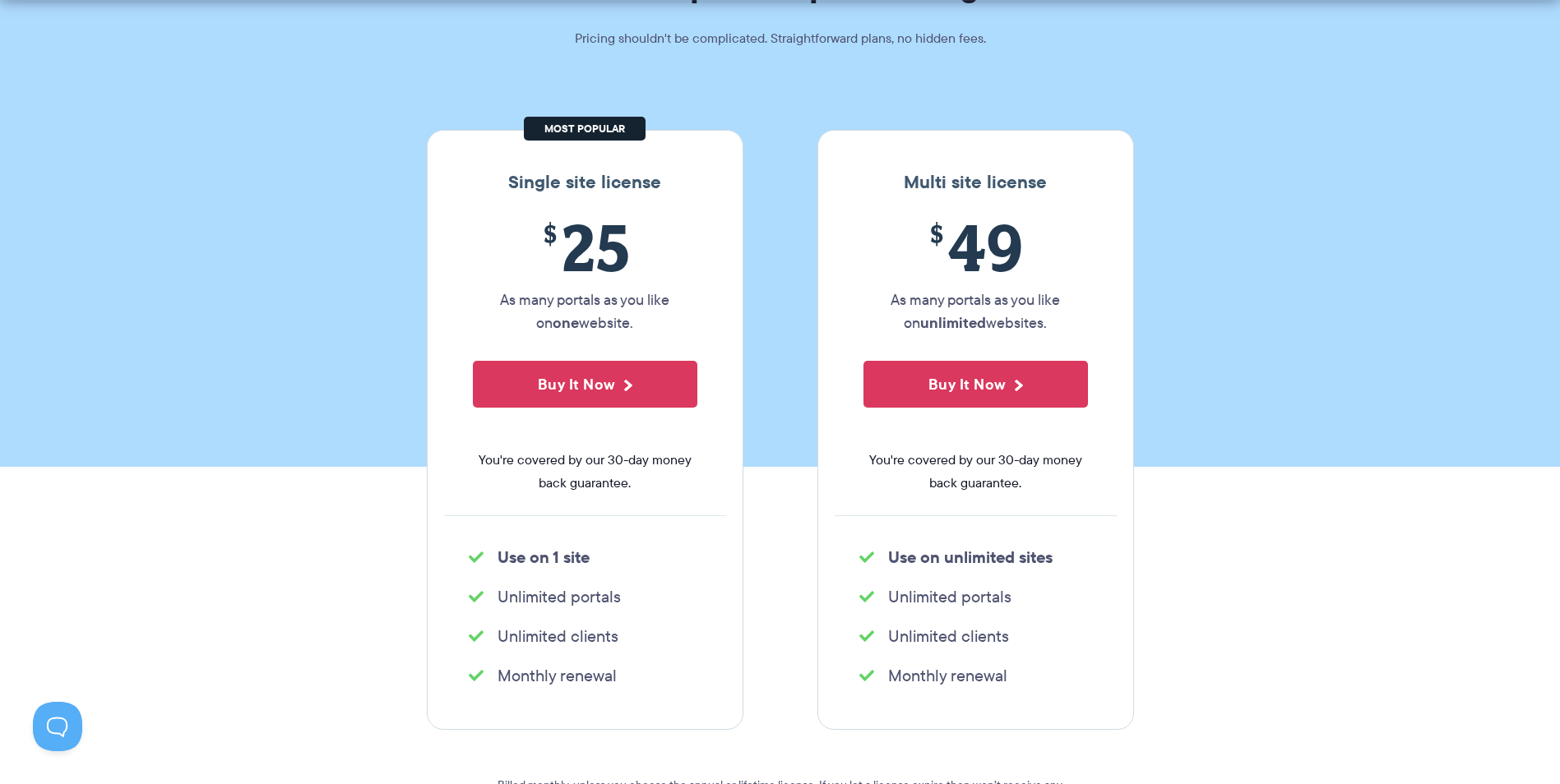
drag, startPoint x: 439, startPoint y: 558, endPoint x: 662, endPoint y: 694, distance: 261.2
click at [662, 694] on div "Single site license $ 25 As many portals as you like on one website. Buy It Now…" at bounding box center [586, 429] width 317 height 600
click at [661, 695] on div "Single site license $ 25 As many portals as you like on one website. Buy It Now…" at bounding box center [586, 429] width 317 height 600
drag, startPoint x: 666, startPoint y: 676, endPoint x: 402, endPoint y: 547, distance: 293.8
click at [402, 547] on section "Single site license $ 25 As many portals as you like on one website. Buy It Now…" at bounding box center [780, 498] width 1560 height 836
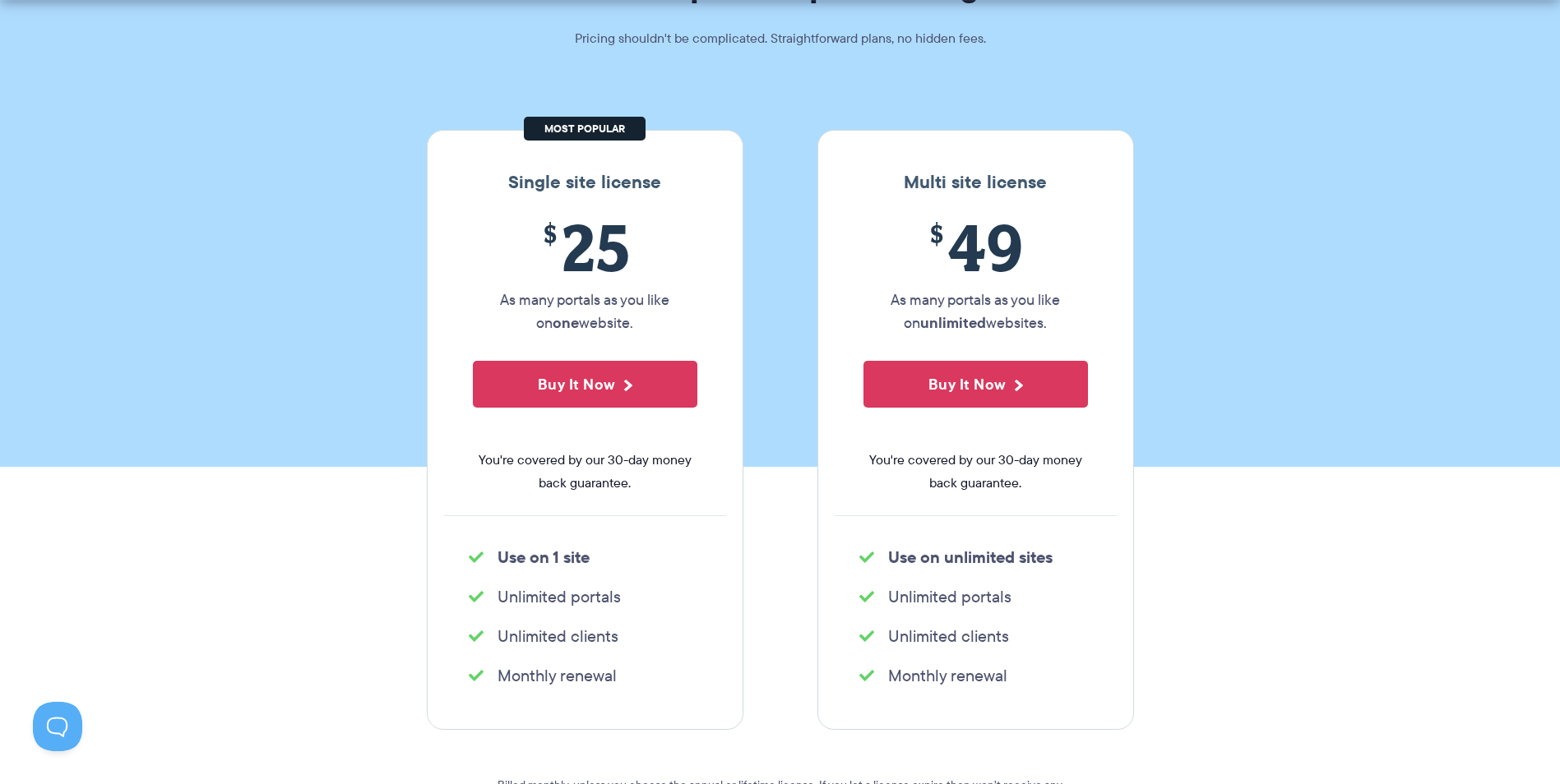
drag, startPoint x: 402, startPoint y: 547, endPoint x: 442, endPoint y: 566, distance: 44.3
click at [442, 567] on div "Single site license $ 25 As many portals as you like on one website. Buy It Now…" at bounding box center [586, 429] width 317 height 600
drag, startPoint x: 677, startPoint y: 681, endPoint x: 479, endPoint y: 583, distance: 220.9
click at [479, 583] on div "Single site license $ 25 As many portals as you like on one website. Buy It Now…" at bounding box center [586, 429] width 317 height 600
drag, startPoint x: 479, startPoint y: 583, endPoint x: 668, endPoint y: 651, distance: 200.9
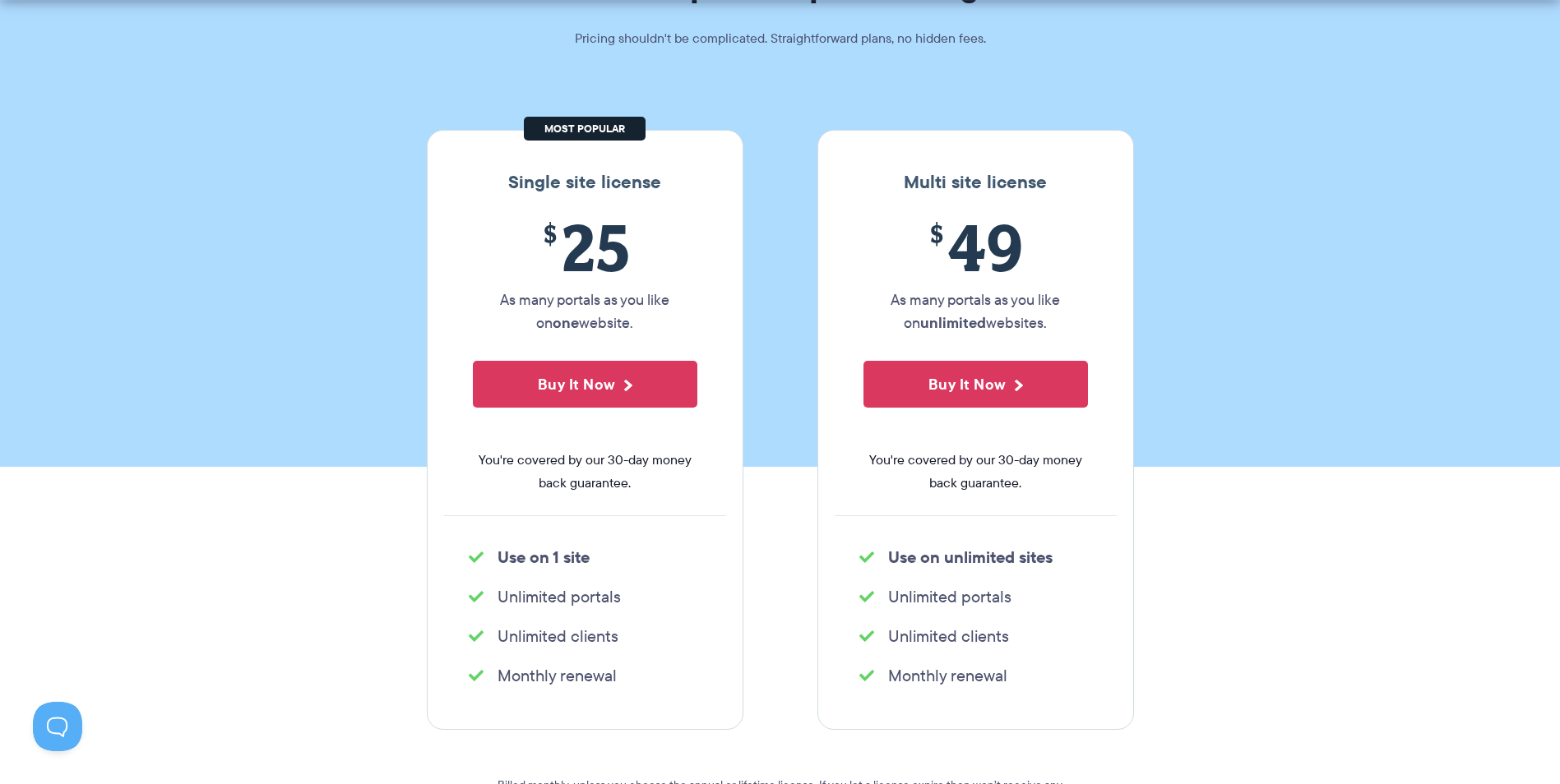
click at [668, 651] on ul "Unlimited clients" at bounding box center [586, 636] width 282 height 33
drag, startPoint x: 1041, startPoint y: 662, endPoint x: 768, endPoint y: 548, distance: 295.8
click at [768, 548] on div "Single site license $ 25 As many portals as you like on one website. Buy It Now…" at bounding box center [780, 429] width 732 height 600
drag, startPoint x: 768, startPoint y: 548, endPoint x: 942, endPoint y: 606, distance: 183.4
click at [942, 606] on li "Unlimited portals" at bounding box center [975, 597] width 232 height 23
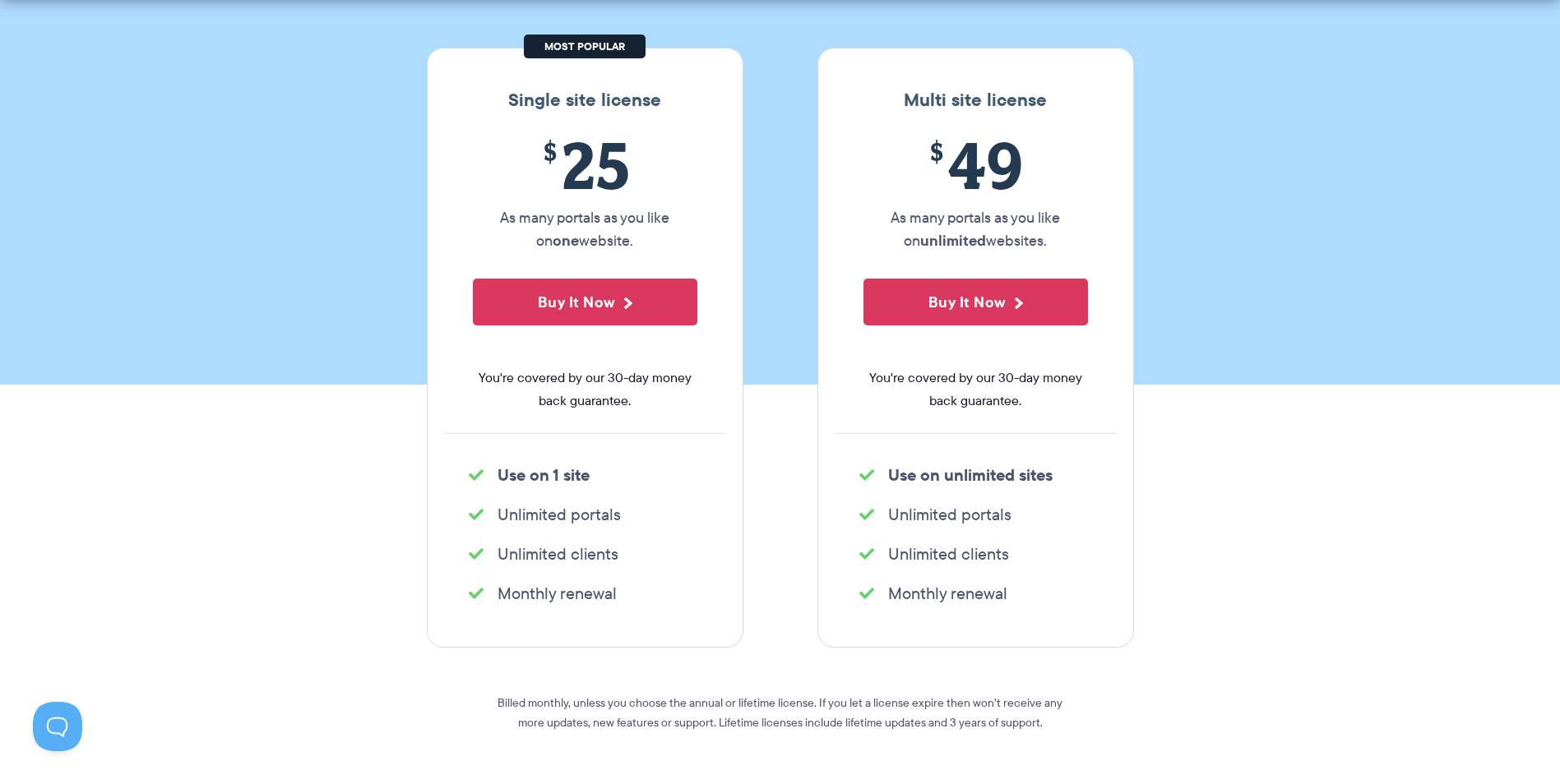
scroll to position [329, 0]
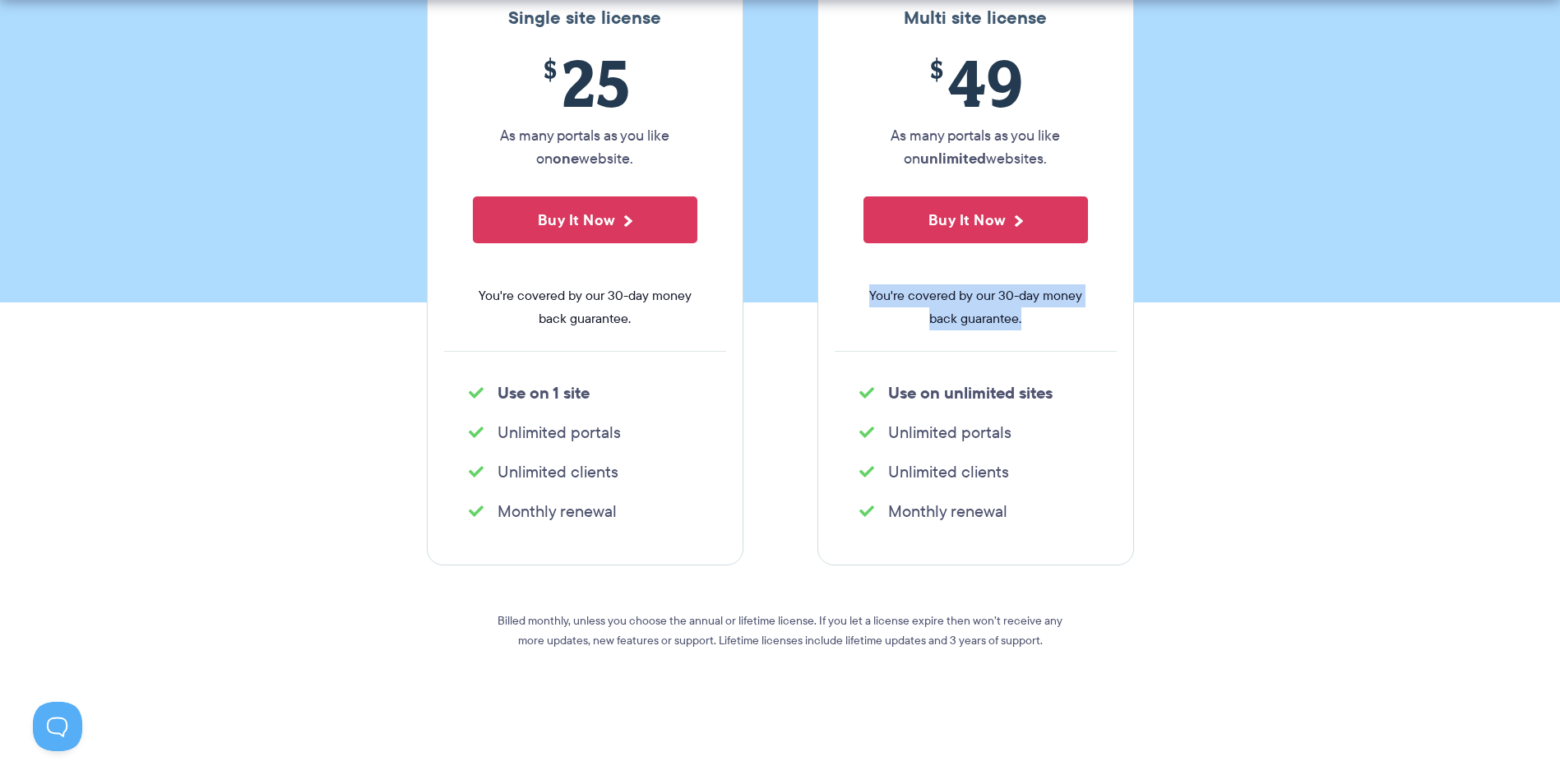
drag, startPoint x: 848, startPoint y: 303, endPoint x: 1077, endPoint y: 324, distance: 230.0
click at [1077, 324] on div "$ 49 As many portals as you like on unlimited websites. Buy It Now You're cover…" at bounding box center [975, 198] width 282 height 306
click at [1077, 326] on span "You're covered by our 30-day money back guarantee." at bounding box center [975, 307] width 225 height 46
drag, startPoint x: 1043, startPoint y: 332, endPoint x: 830, endPoint y: 300, distance: 215.4
click at [830, 300] on div "Multi site license $ 49 As many portals as you like on unlimited websites. Buy …" at bounding box center [975, 265] width 317 height 600
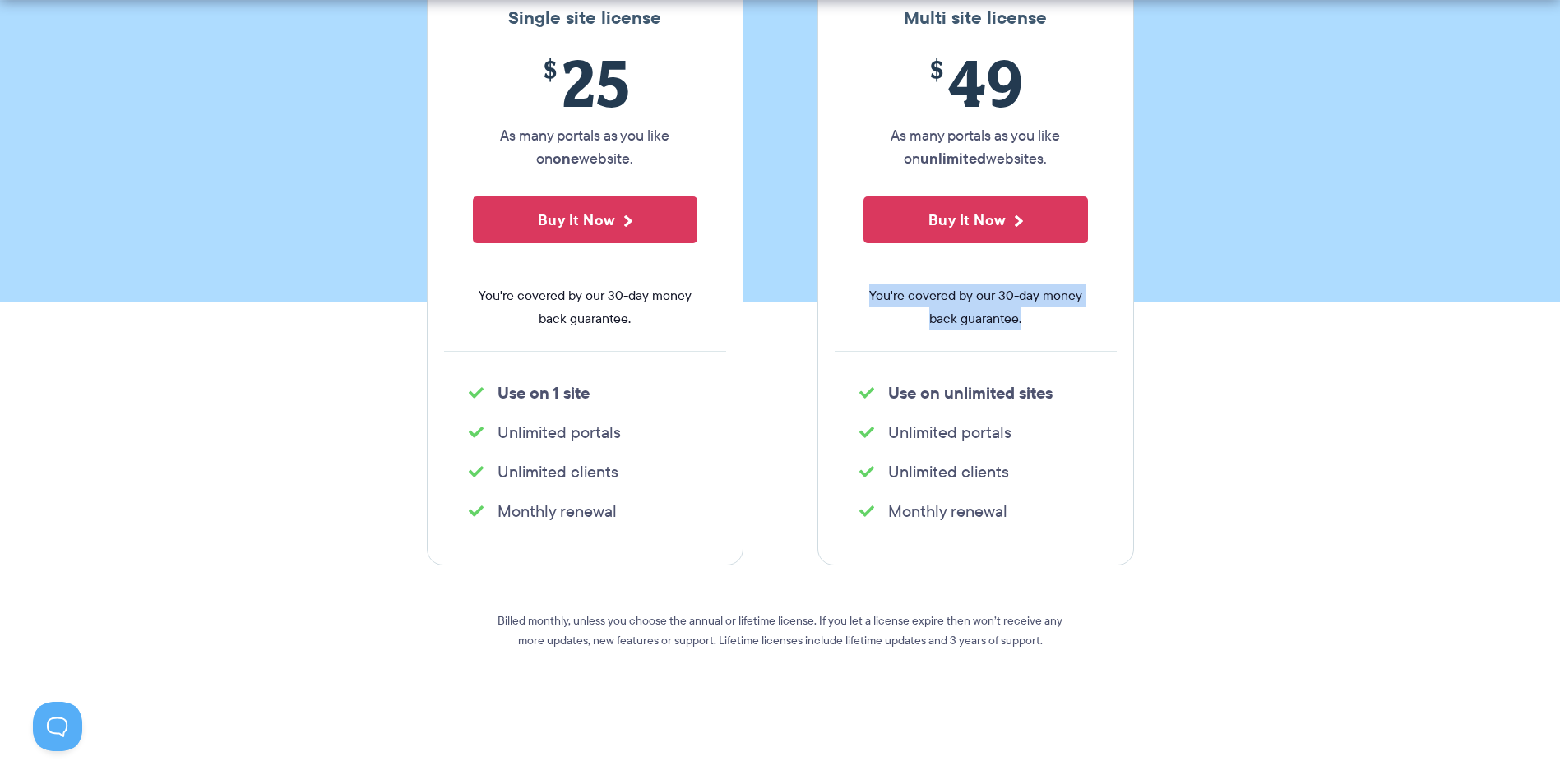
click at [829, 302] on div "Multi site license $ 49 As many portals as you like on unlimited websites. Buy …" at bounding box center [975, 265] width 317 height 600
click at [922, 456] on ul "Unlimited clients" at bounding box center [975, 472] width 282 height 33
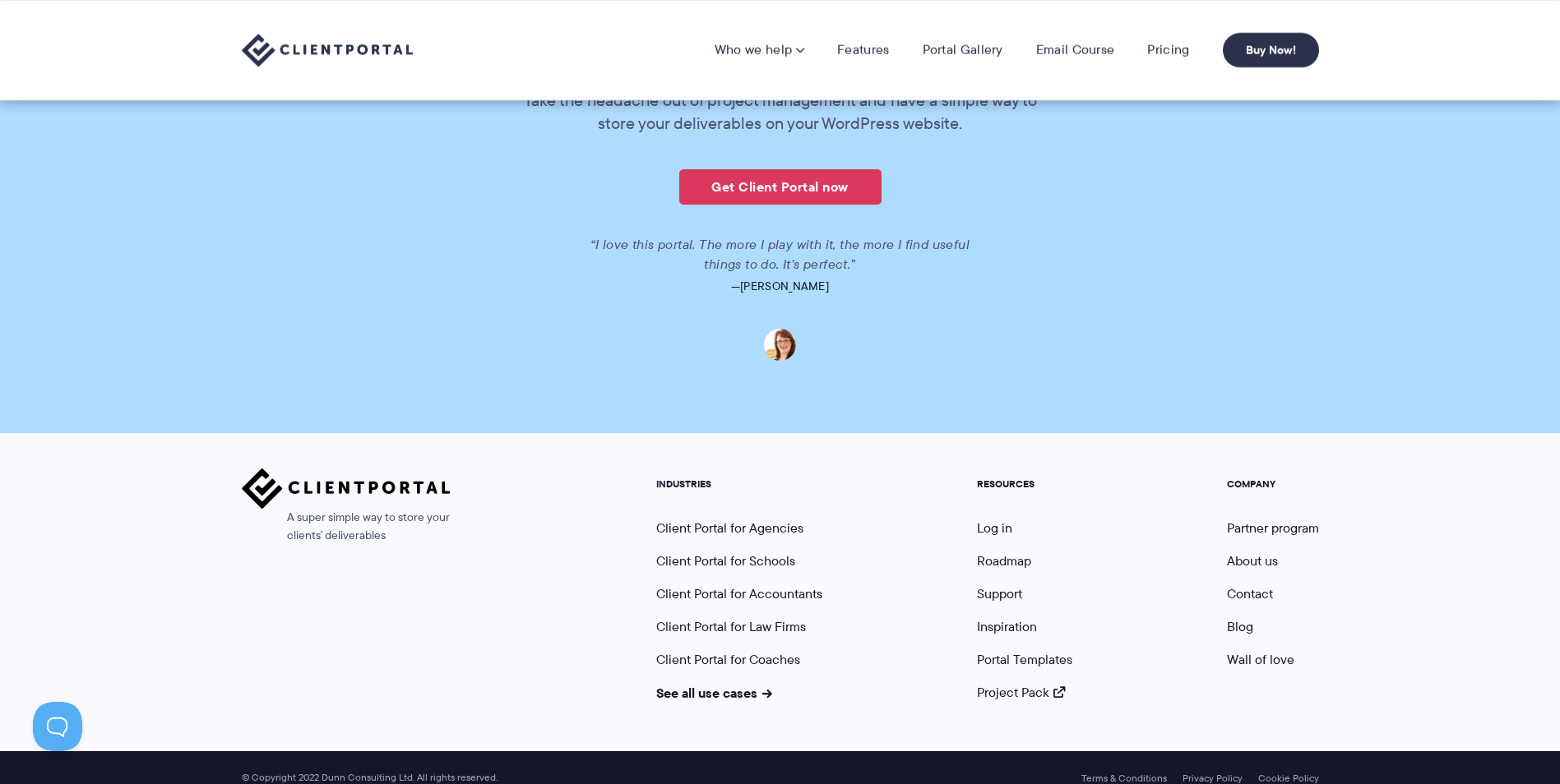
scroll to position [3666, 0]
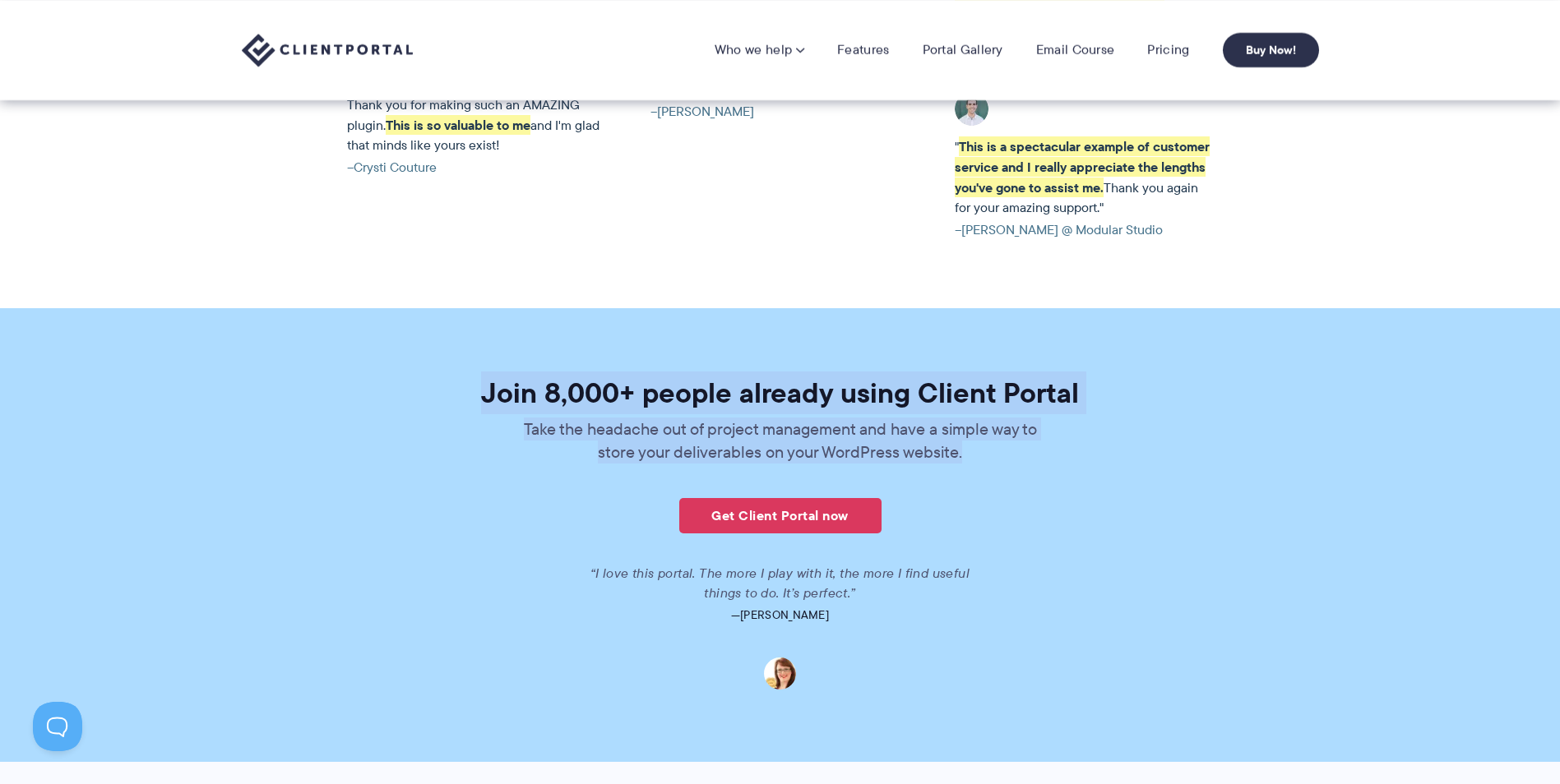
drag, startPoint x: 538, startPoint y: 372, endPoint x: 1176, endPoint y: 433, distance: 640.9
click at [1176, 433] on div "Join 8,000+ people already using Client Portal Take the headache out of project…" at bounding box center [780, 535] width 948 height 311
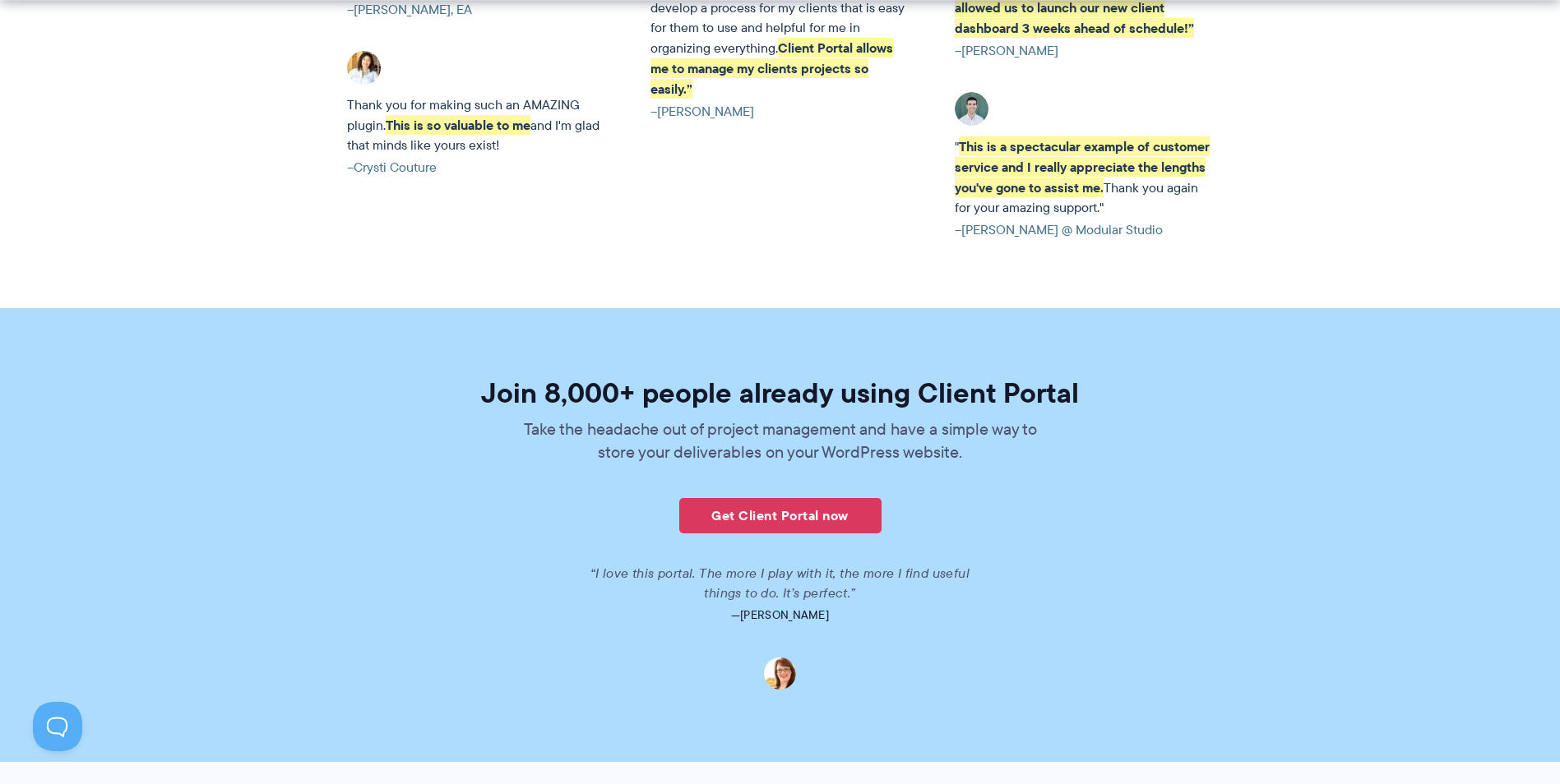
scroll to position [3995, 0]
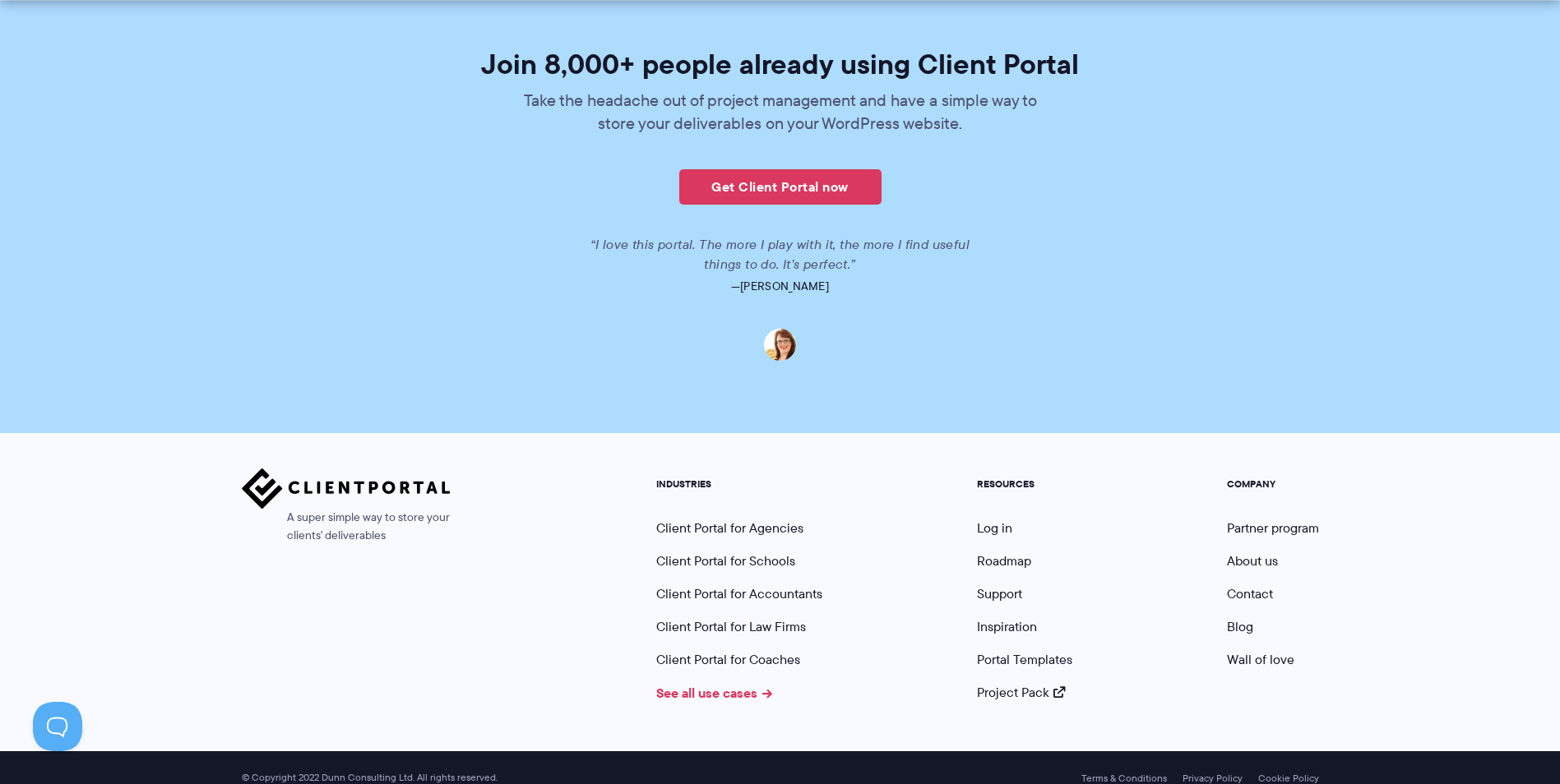
click at [738, 683] on link "See all use cases" at bounding box center [715, 693] width 117 height 20
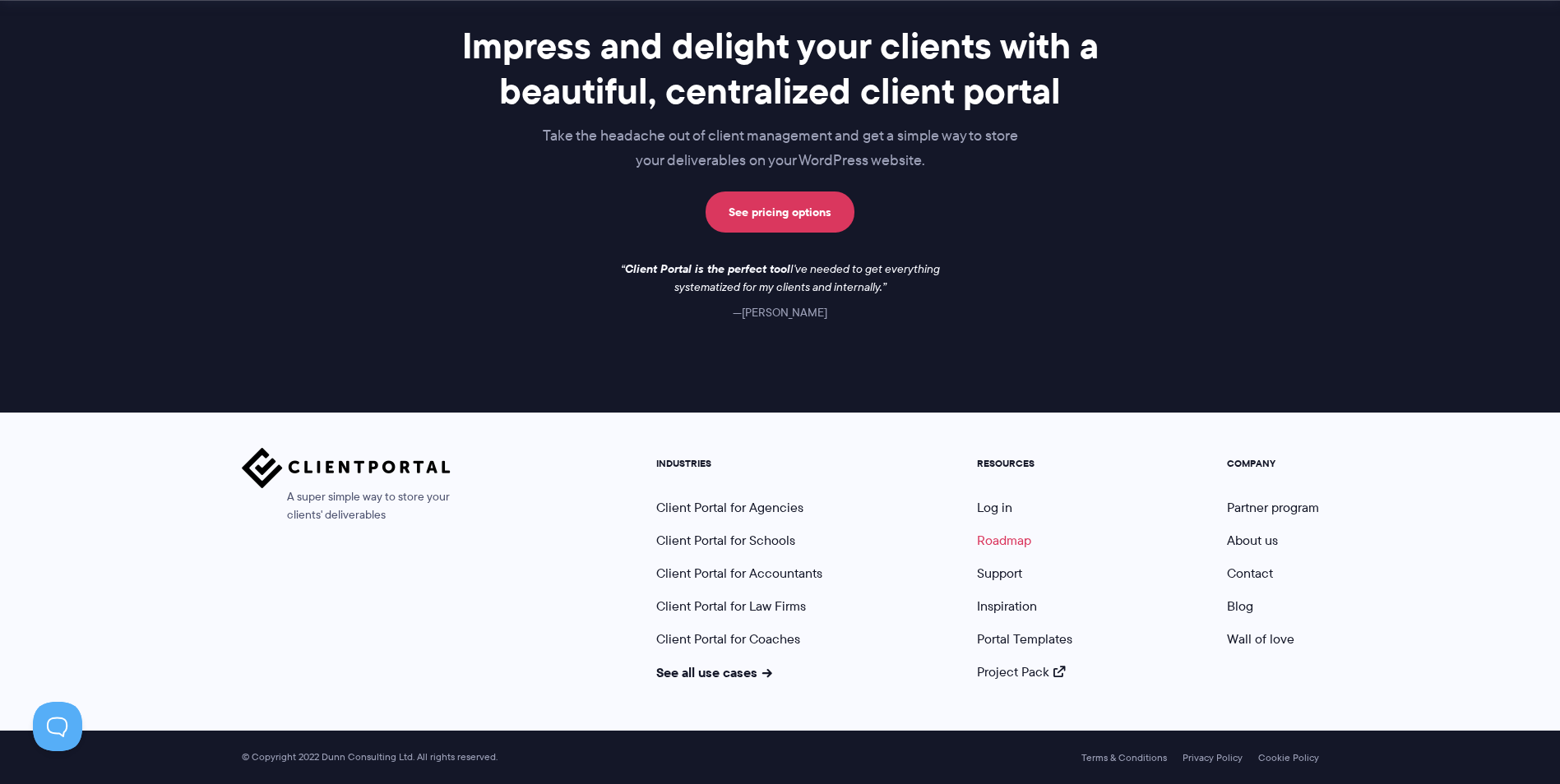
click at [1021, 539] on link "Roadmap" at bounding box center [1004, 540] width 55 height 19
